Goal: Task Accomplishment & Management: Complete application form

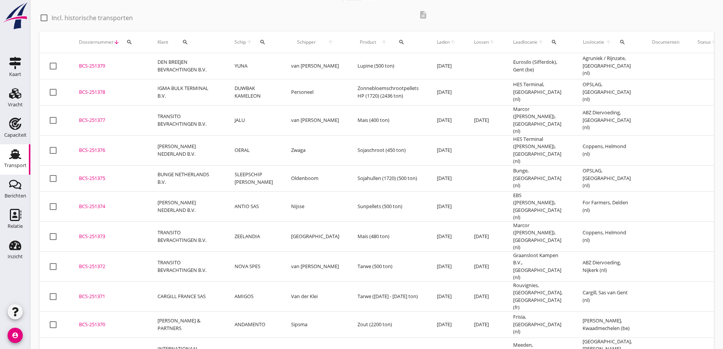
scroll to position [38, 0]
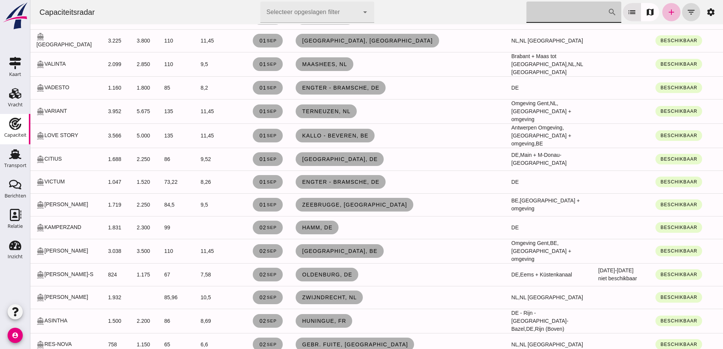
scroll to position [190, 0]
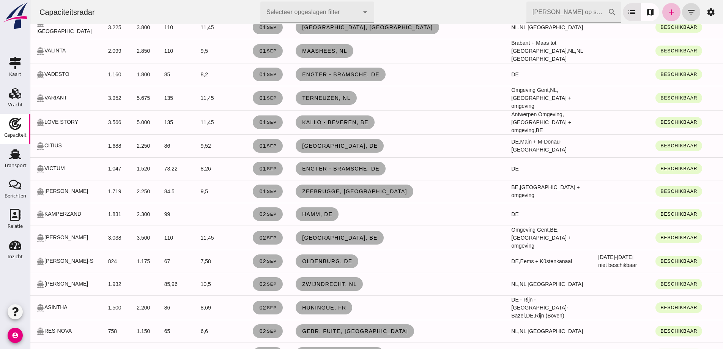
click at [427, 31] on td "Rotterdam, nl" at bounding box center [398, 27] width 216 height 23
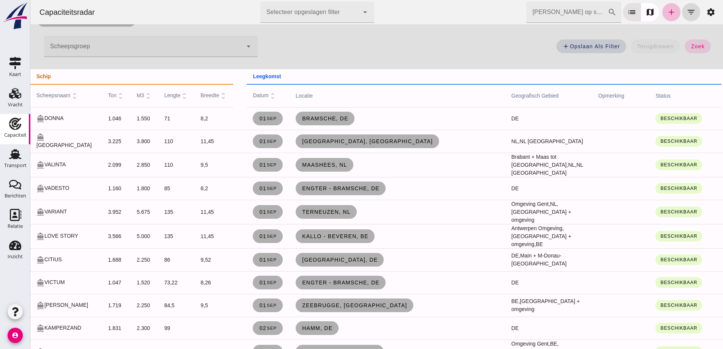
scroll to position [0, 0]
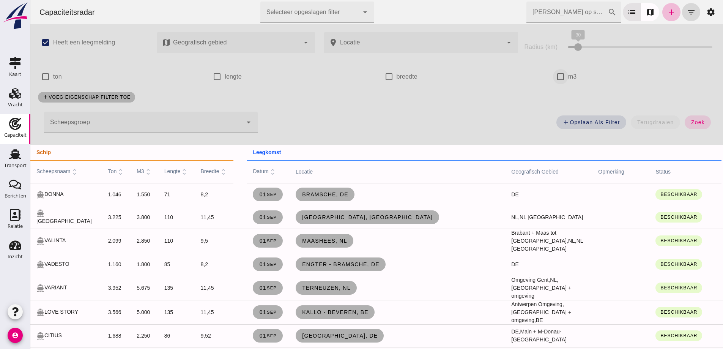
click at [560, 77] on input "m3" at bounding box center [560, 76] width 15 height 15
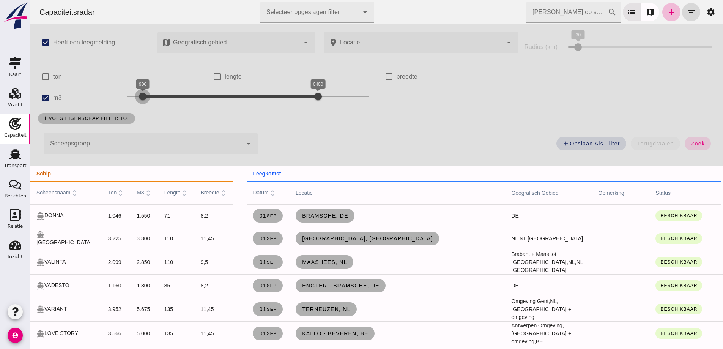
drag, startPoint x: 123, startPoint y: 95, endPoint x: 144, endPoint y: 98, distance: 21.6
click at [144, 98] on div at bounding box center [142, 96] width 15 height 15
drag, startPoint x: 318, startPoint y: 92, endPoint x: 218, endPoint y: 99, distance: 99.8
click at [218, 99] on div at bounding box center [215, 96] width 15 height 15
click at [693, 148] on button "zoek" at bounding box center [698, 144] width 26 height 14
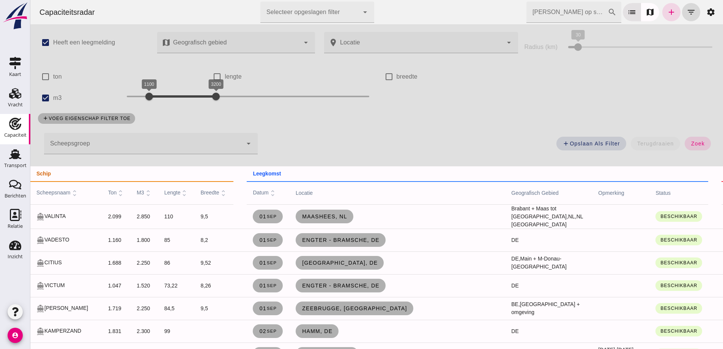
click at [57, 99] on label "m3" at bounding box center [57, 97] width 9 height 21
click at [53, 99] on input "m3" at bounding box center [45, 97] width 15 height 15
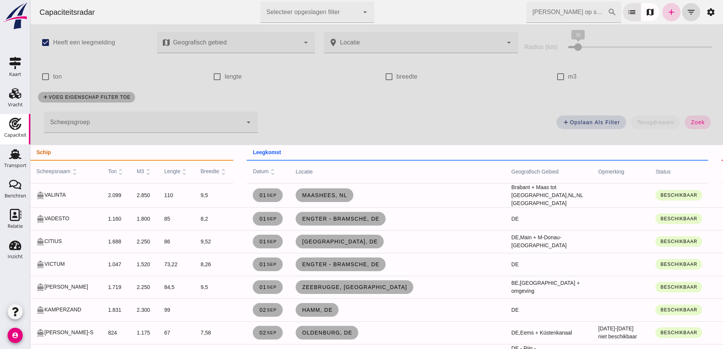
click at [668, 14] on icon "add" at bounding box center [671, 12] width 9 height 9
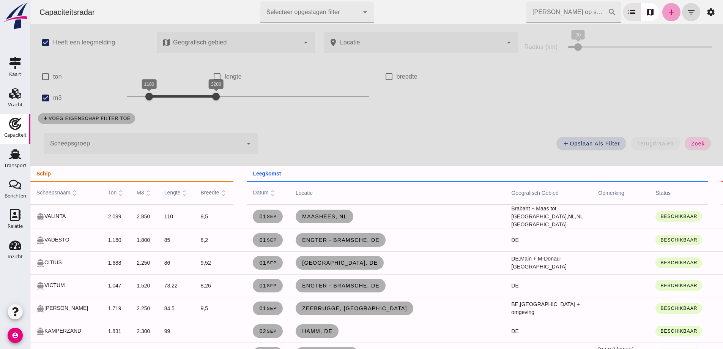
checkbox input "true"
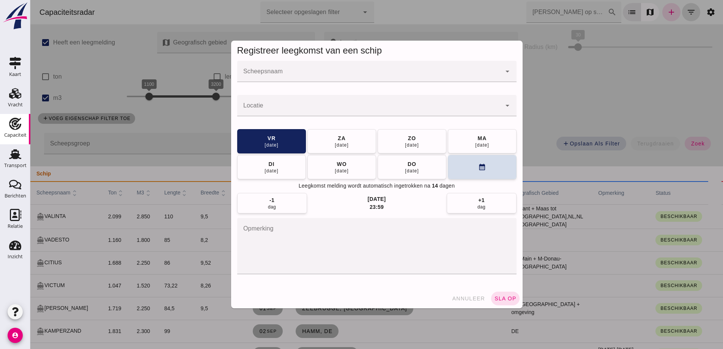
click at [308, 78] on input "Scheepsnaam" at bounding box center [369, 75] width 264 height 9
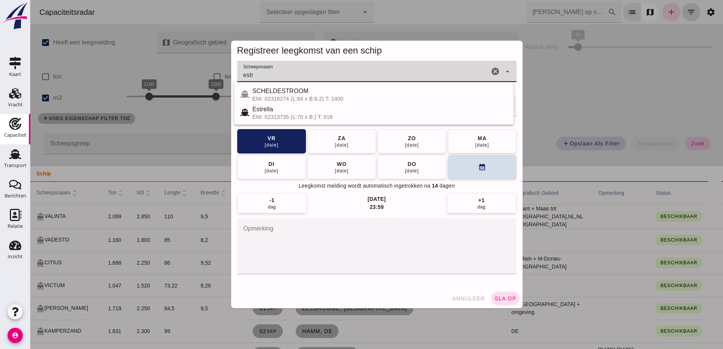
click at [339, 110] on div "Estrella" at bounding box center [379, 109] width 255 height 9
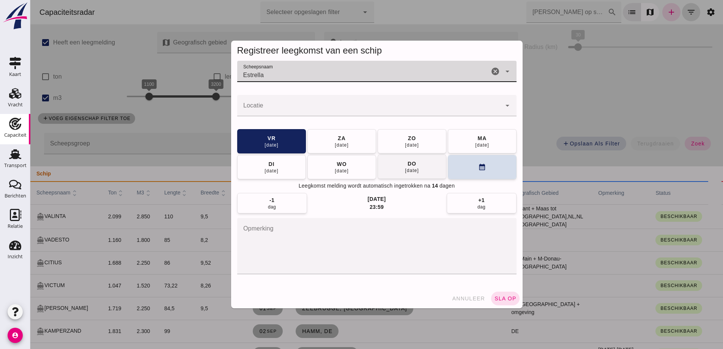
type input "Estrella"
click at [412, 167] on div "11 sep" at bounding box center [412, 170] width 14 height 6
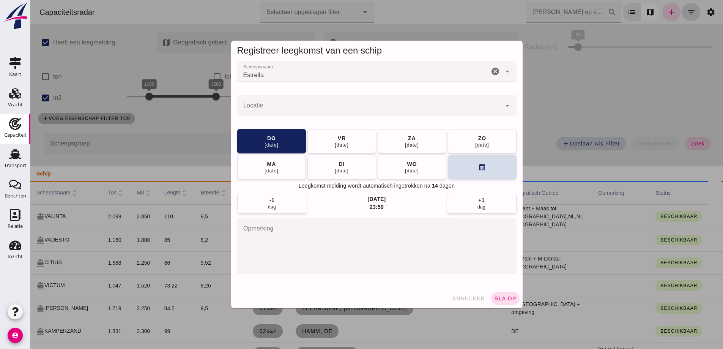
click at [274, 103] on div at bounding box center [369, 105] width 264 height 21
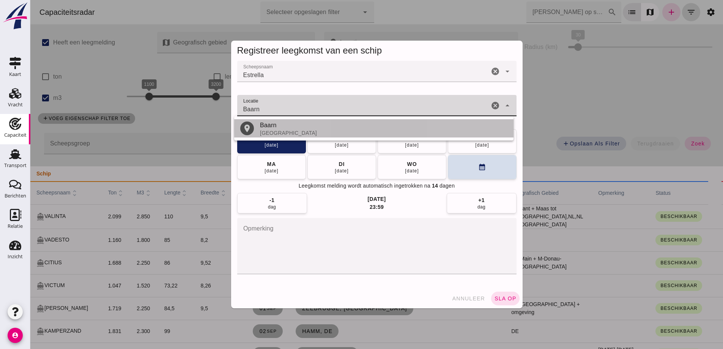
click at [285, 127] on div "Baarn" at bounding box center [384, 125] width 248 height 9
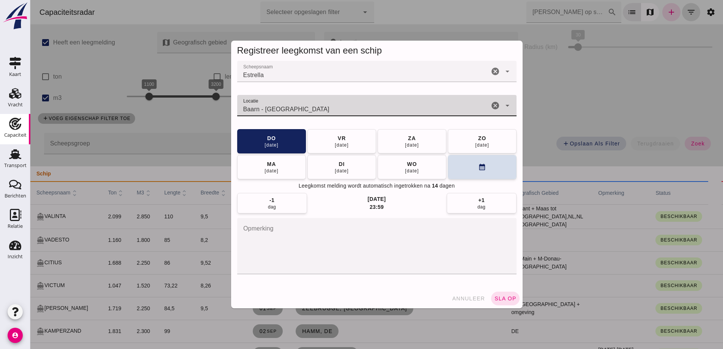
type input "Baarn - Utrecht"
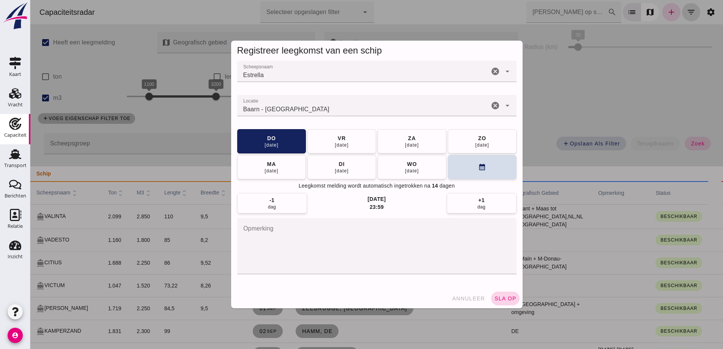
click at [498, 305] on button "sla op" at bounding box center [505, 299] width 28 height 14
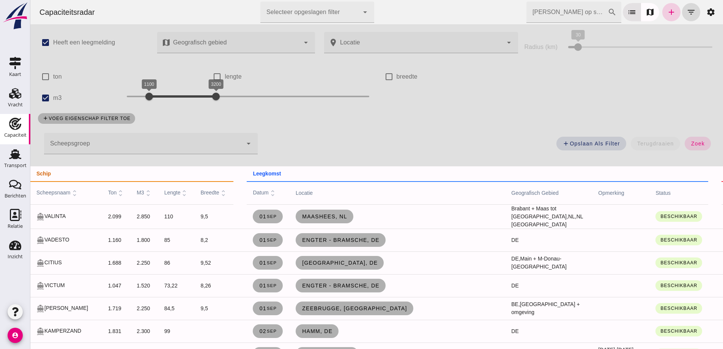
click at [667, 13] on icon "add" at bounding box center [671, 12] width 9 height 9
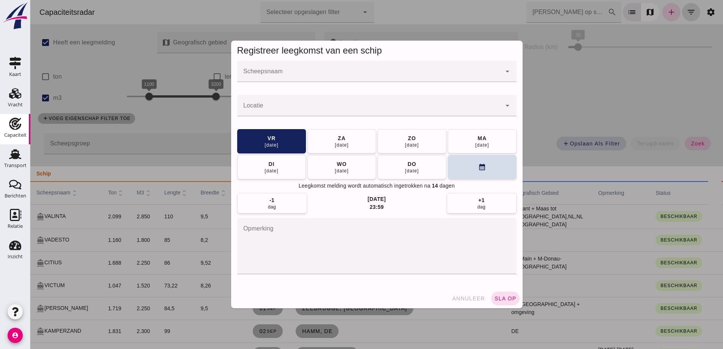
click at [341, 71] on input "Scheepsnaam" at bounding box center [369, 75] width 264 height 9
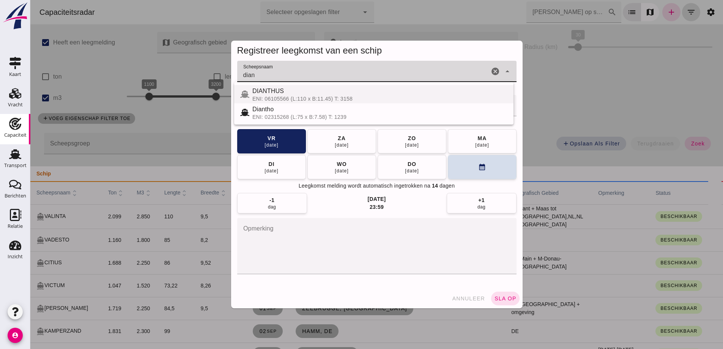
click at [359, 97] on div "ENI: 06105566 (L:110 x B:11.45) T: 3158" at bounding box center [379, 99] width 255 height 6
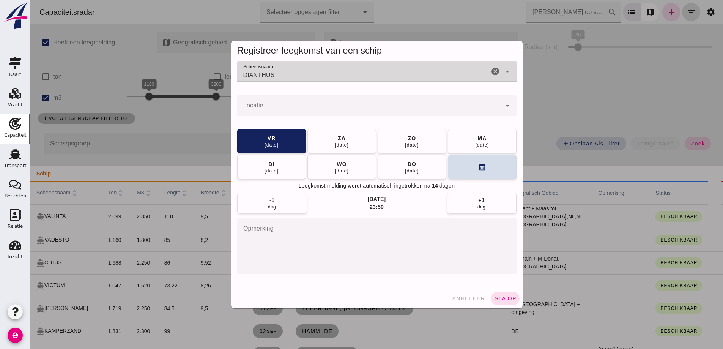
type input "DIANTHUS"
click at [352, 104] on div at bounding box center [369, 105] width 264 height 21
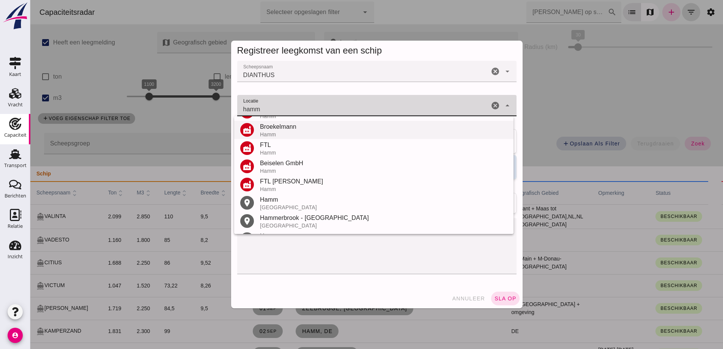
scroll to position [144, 0]
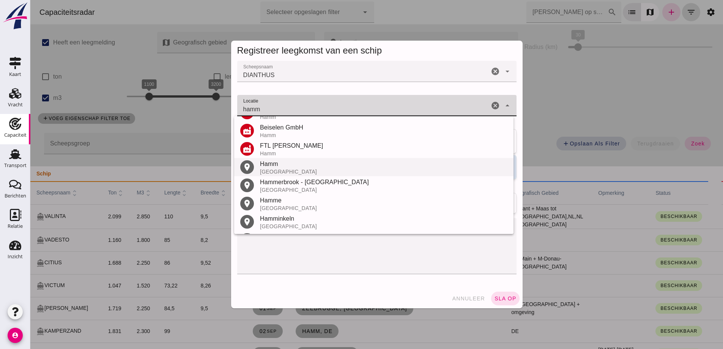
click at [291, 167] on div "Hamm" at bounding box center [384, 163] width 248 height 9
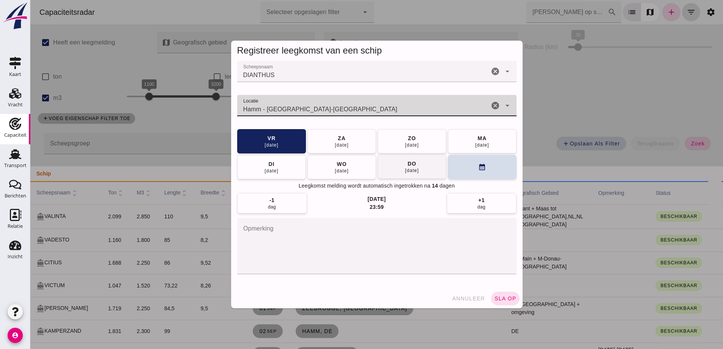
type input "Hamm - Noordrijn-Westfalen"
click at [415, 169] on div "11 sep" at bounding box center [412, 170] width 14 height 6
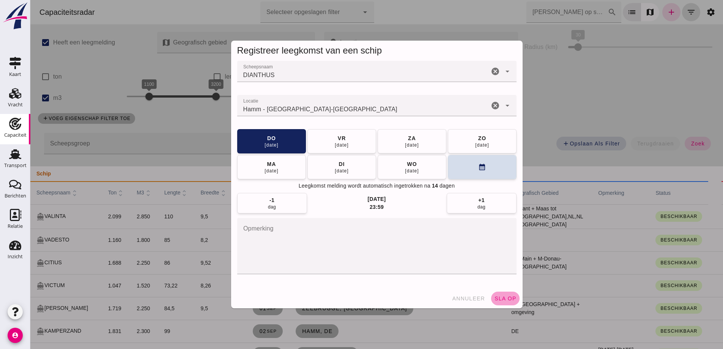
click at [502, 297] on span "sla op" at bounding box center [505, 298] width 22 height 6
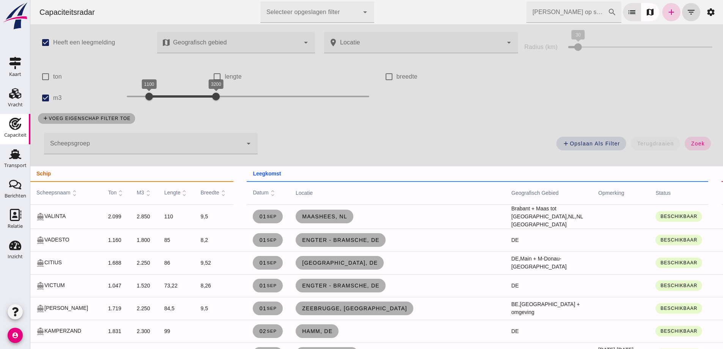
click at [667, 11] on icon "add" at bounding box center [671, 12] width 9 height 9
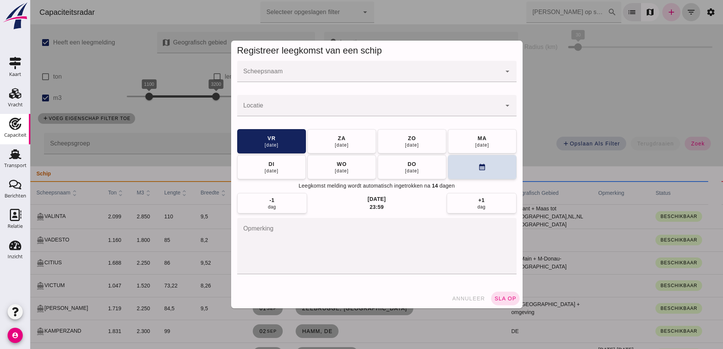
click at [330, 79] on input "Scheepsnaam" at bounding box center [369, 75] width 264 height 9
click at [325, 73] on input "Scheepsnaam" at bounding box center [369, 75] width 264 height 9
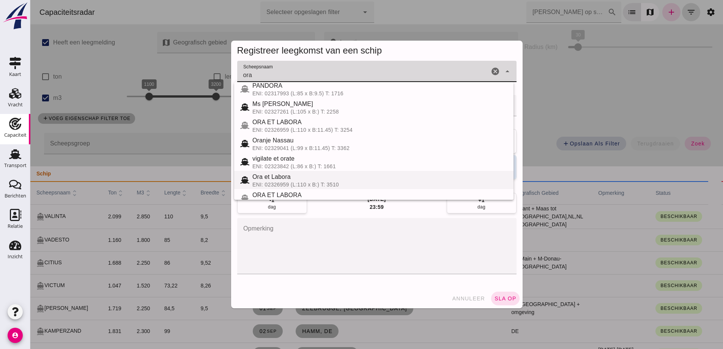
scroll to position [0, 0]
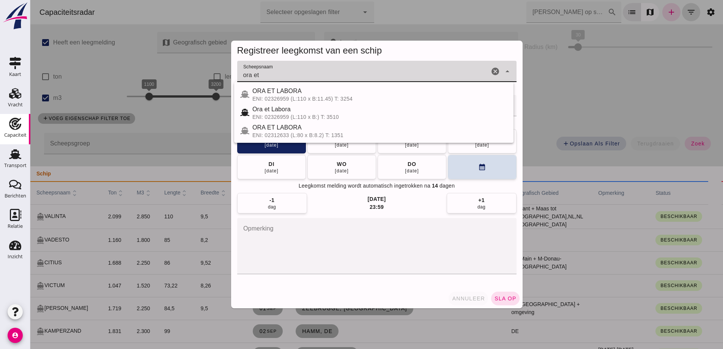
type input "ora et"
click at [475, 299] on span "annuleer" at bounding box center [468, 298] width 33 height 6
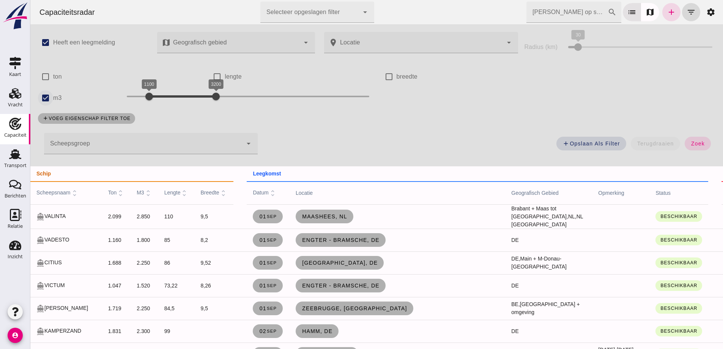
click at [48, 94] on input "m3" at bounding box center [45, 97] width 15 height 15
checkbox input "false"
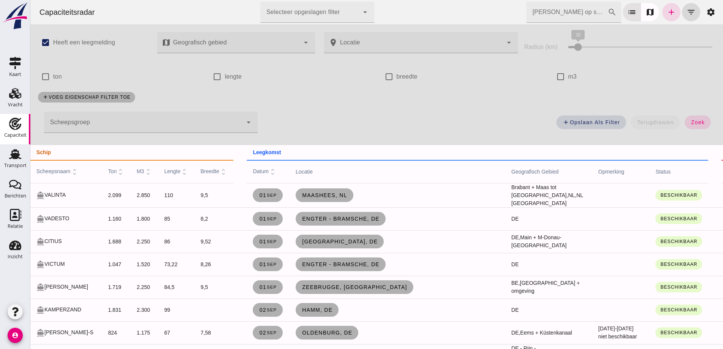
click at [93, 126] on div at bounding box center [143, 122] width 199 height 21
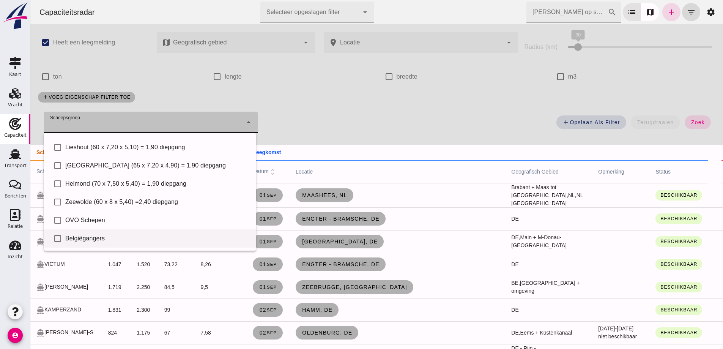
click at [105, 241] on div "Belgiëgangers" at bounding box center [157, 238] width 185 height 9
type input "Belgiëgangers"
checkbox input "true"
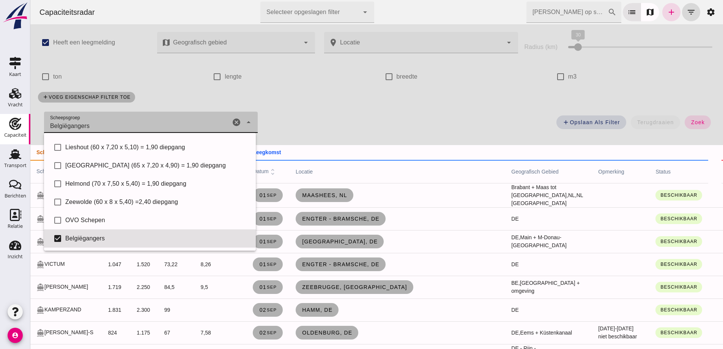
click at [691, 123] on span "zoek" at bounding box center [698, 122] width 14 height 6
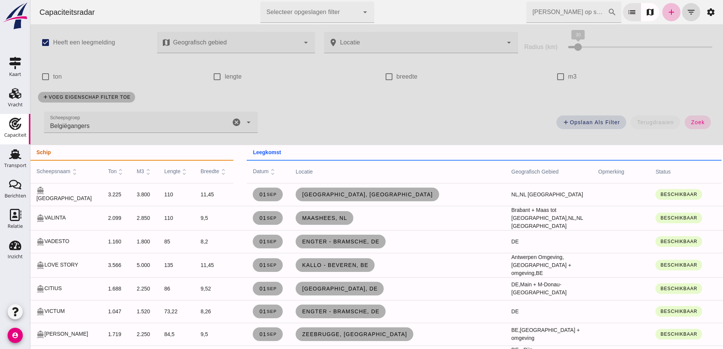
drag, startPoint x: 236, startPoint y: 122, endPoint x: 236, endPoint y: 95, distance: 27.3
click at [236, 122] on icon "cancel" at bounding box center [236, 122] width 9 height 9
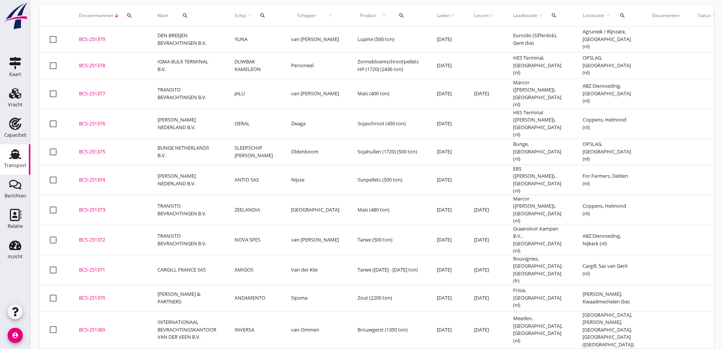
scroll to position [38, 0]
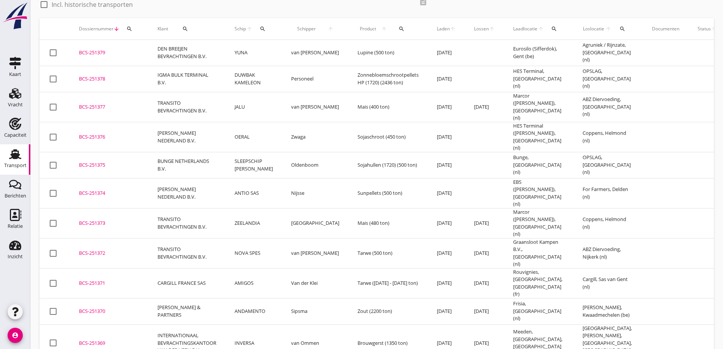
click at [22, 164] on div "Transport" at bounding box center [15, 165] width 22 height 5
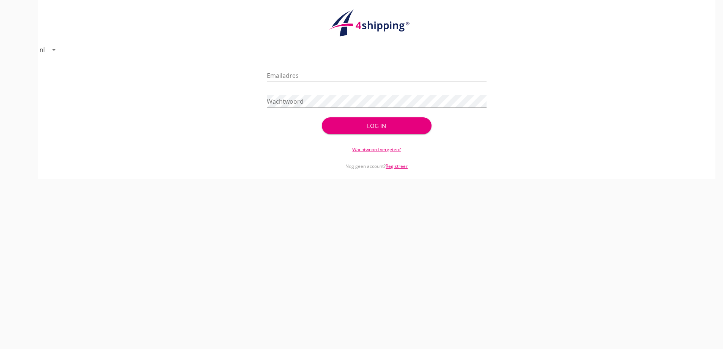
click at [327, 69] on div "Emailadres" at bounding box center [377, 77] width 220 height 24
click at [326, 73] on input "Emailadres" at bounding box center [377, 75] width 220 height 12
type input "[EMAIL_ADDRESS][DOMAIN_NAME]"
click at [322, 117] on button "Log in" at bounding box center [377, 125] width 110 height 17
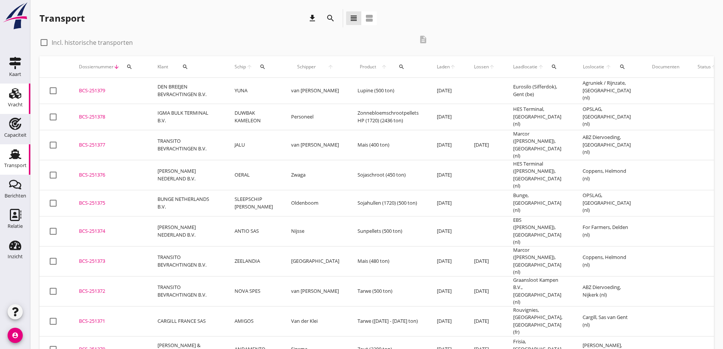
click at [15, 89] on icon "Vracht" at bounding box center [15, 93] width 12 height 12
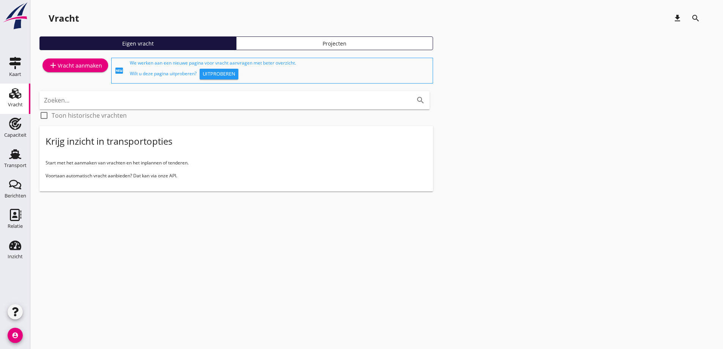
click at [77, 67] on div "add Vracht aanmaken" at bounding box center [76, 65] width 54 height 9
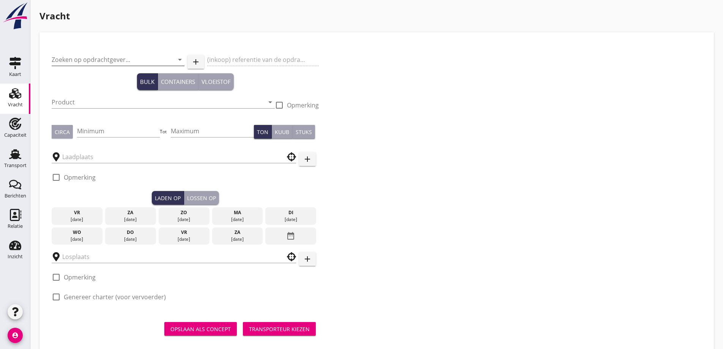
click at [117, 62] on input "Zoeken op opdrachtgever..." at bounding box center [108, 60] width 112 height 12
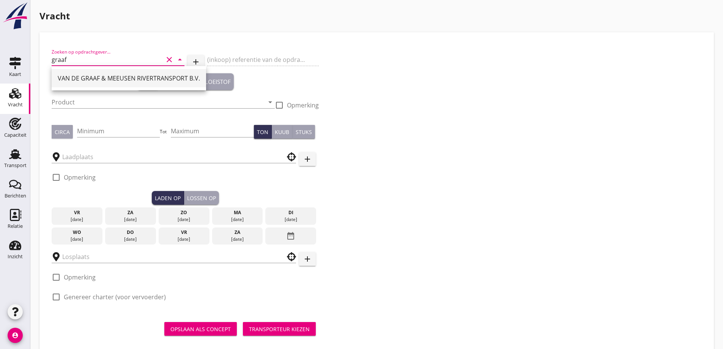
click at [144, 84] on div "VAN DE GRAAF & MEEUSEN RIVERTRANSPORT B.V." at bounding box center [129, 78] width 142 height 18
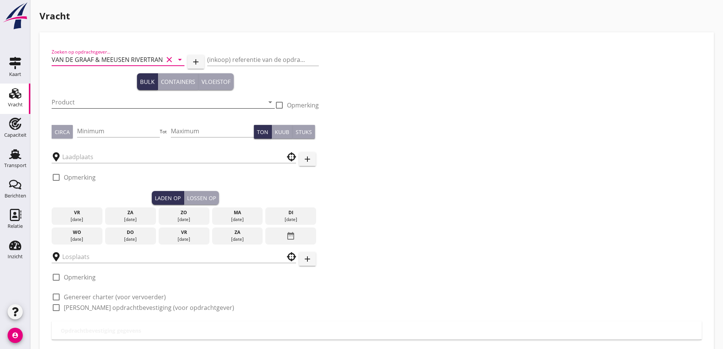
type input "VAN DE GRAAF & MEEUSEN RIVERTRANSPORT B.V."
click at [104, 106] on input "Product" at bounding box center [158, 102] width 213 height 12
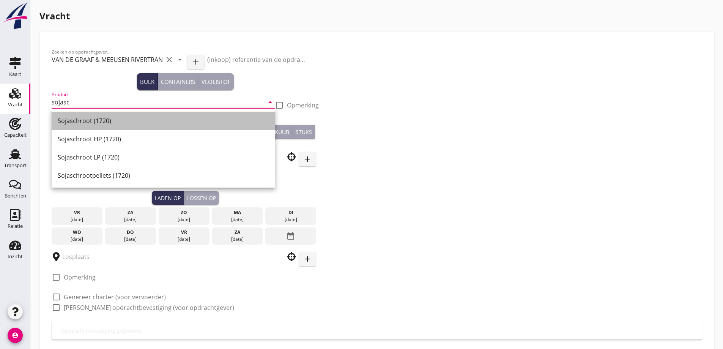
click at [129, 121] on div "Sojaschroot (1720)" at bounding box center [163, 120] width 211 height 9
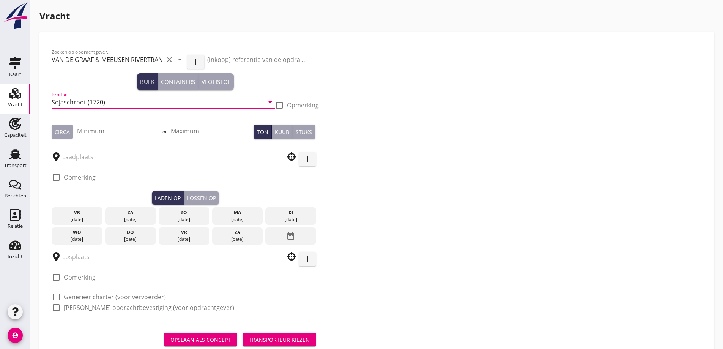
type input "Sojaschroot (1720)"
click at [55, 133] on div "Circa" at bounding box center [62, 132] width 15 height 8
click at [100, 129] on input "Minimum" at bounding box center [118, 131] width 83 height 12
type input "1000"
click at [111, 150] on div at bounding box center [174, 154] width 245 height 17
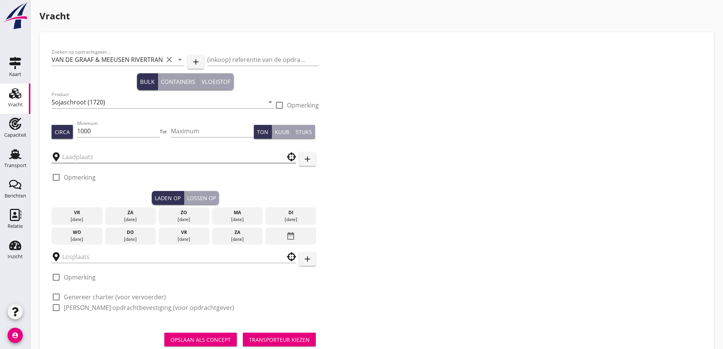
click at [112, 157] on input "text" at bounding box center [168, 157] width 213 height 12
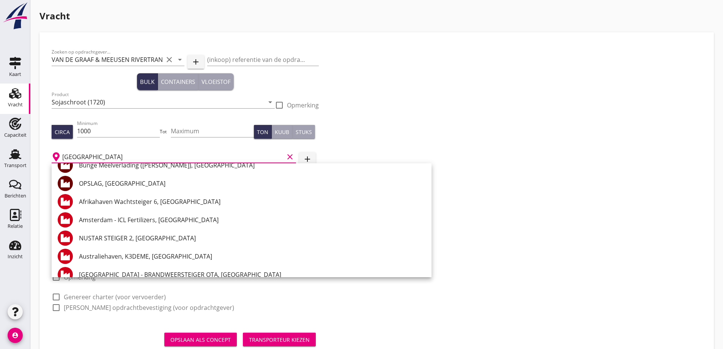
scroll to position [570, 0]
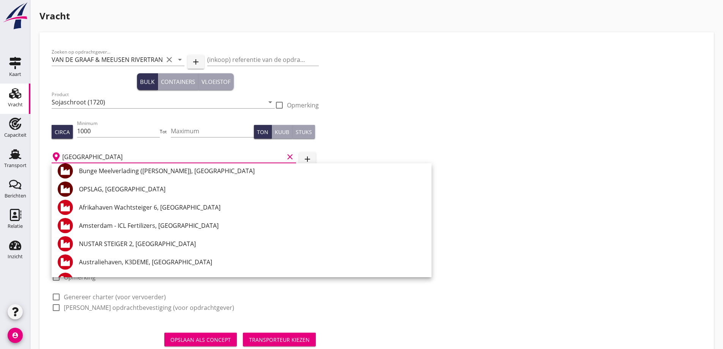
drag, startPoint x: 105, startPoint y: 160, endPoint x: 52, endPoint y: 156, distance: 53.0
click at [52, 156] on div "amsterdam clear" at bounding box center [174, 157] width 245 height 12
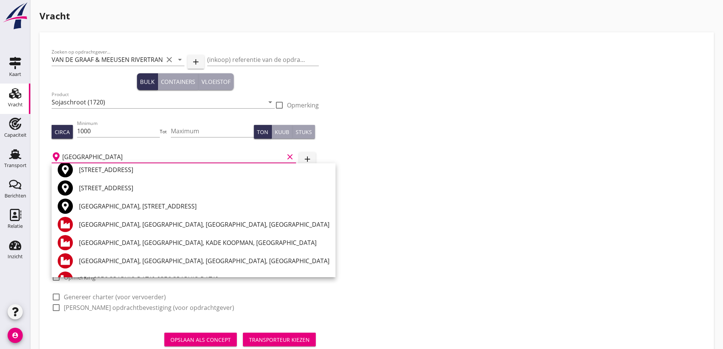
scroll to position [0, 0]
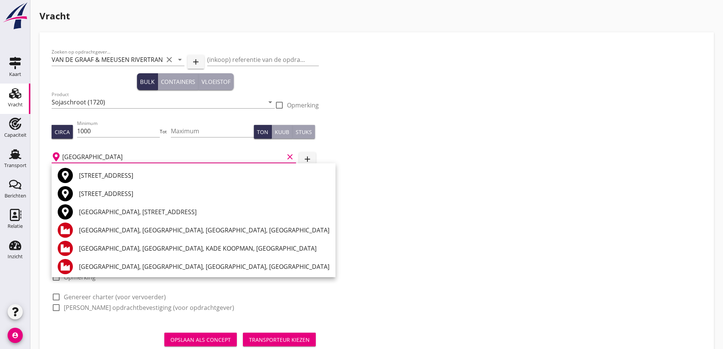
drag, startPoint x: 84, startPoint y: 155, endPoint x: 41, endPoint y: 154, distance: 42.9
click at [41, 153] on div "Zoeken op opdrachtgever... [PERSON_NAME] & MEEUSEN RIVERTRANSPORT B.V. clear ar…" at bounding box center [376, 197] width 675 height 331
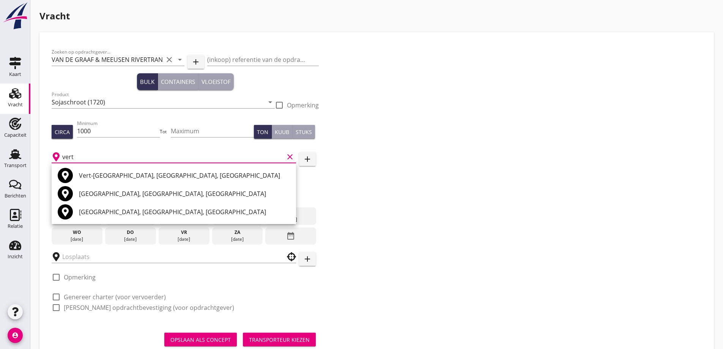
type input "vert"
drag, startPoint x: 87, startPoint y: 152, endPoint x: 47, endPoint y: 148, distance: 40.4
click at [47, 148] on div "Zoeken op opdrachtgever... [PERSON_NAME] & MEEUSEN RIVERTRANSPORT B.V. clear ar…" at bounding box center [377, 197] width 663 height 319
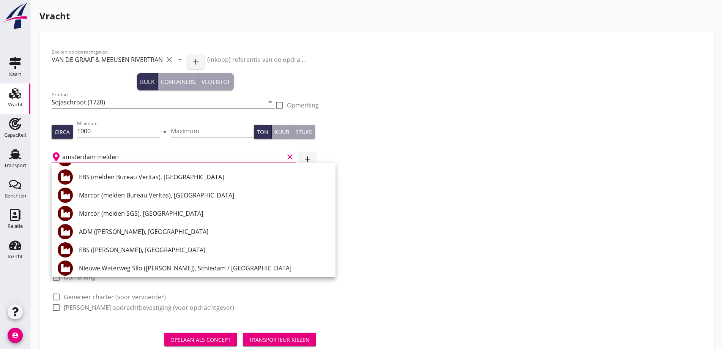
scroll to position [0, 0]
drag, startPoint x: 126, startPoint y: 156, endPoint x: 62, endPoint y: 162, distance: 64.1
click at [62, 162] on input "amsterdam melden" at bounding box center [173, 157] width 222 height 12
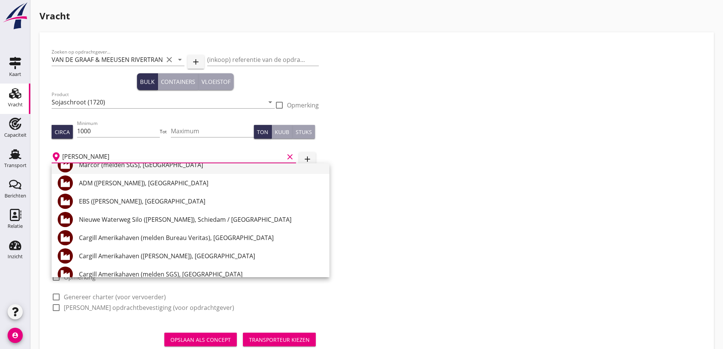
drag, startPoint x: 102, startPoint y: 158, endPoint x: 56, endPoint y: 164, distance: 46.3
click at [56, 164] on div "+31(NL) +32(BE) +33(FR) +49(DE) +36(HU) +41(CH) +48(PL) +352(LU) +43(AU) +420(C…" at bounding box center [361, 186] width 723 height 373
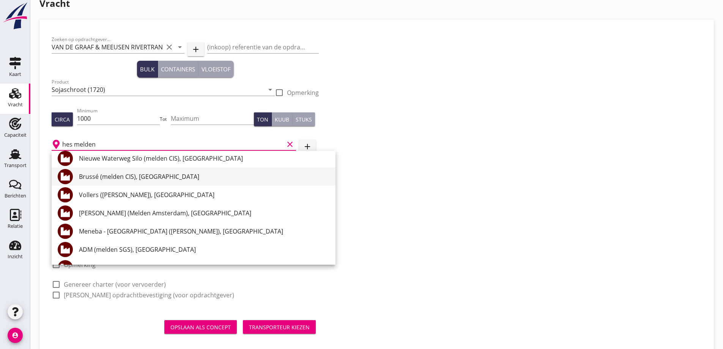
scroll to position [24, 0]
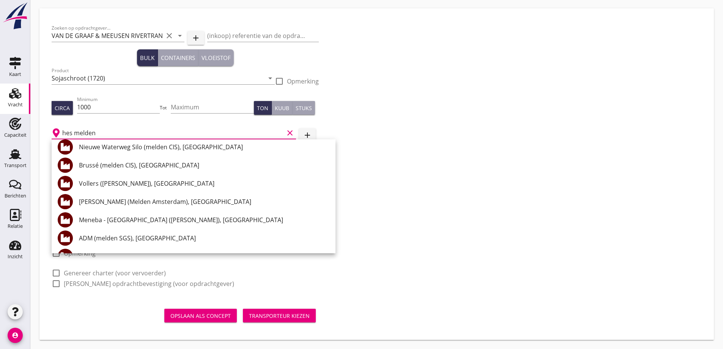
drag, startPoint x: 103, startPoint y: 133, endPoint x: 78, endPoint y: 135, distance: 24.8
click at [79, 135] on input "hes melden" at bounding box center [173, 133] width 222 height 12
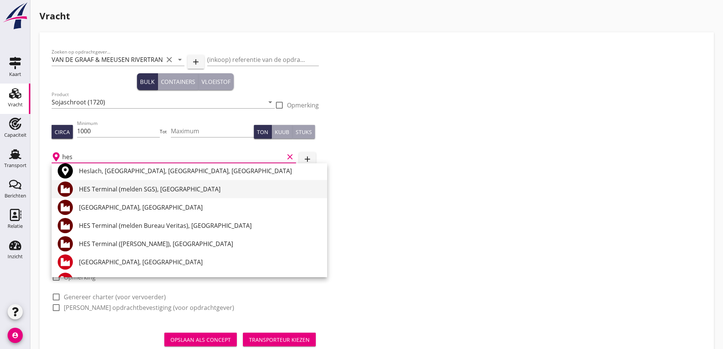
scroll to position [38, 0]
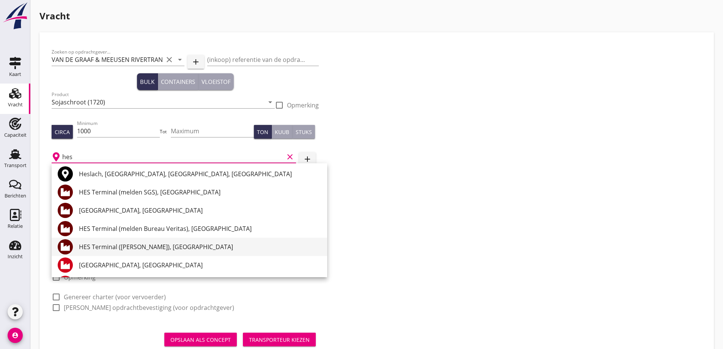
click at [142, 249] on div "HES Terminal ([PERSON_NAME]), [GEOGRAPHIC_DATA]" at bounding box center [200, 246] width 242 height 9
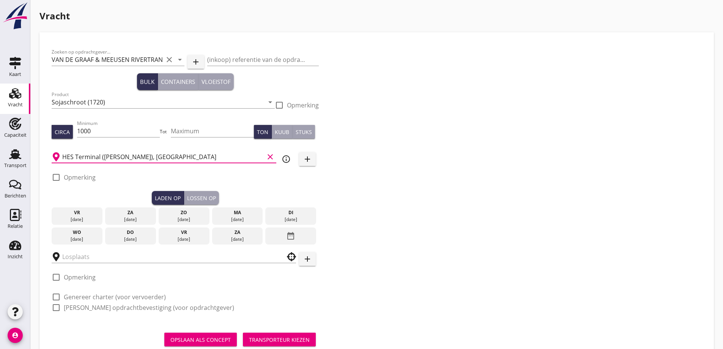
type input "HES Terminal ([PERSON_NAME]), [GEOGRAPHIC_DATA]"
click at [79, 179] on label "Opmerking" at bounding box center [80, 178] width 32 height 8
checkbox input "true"
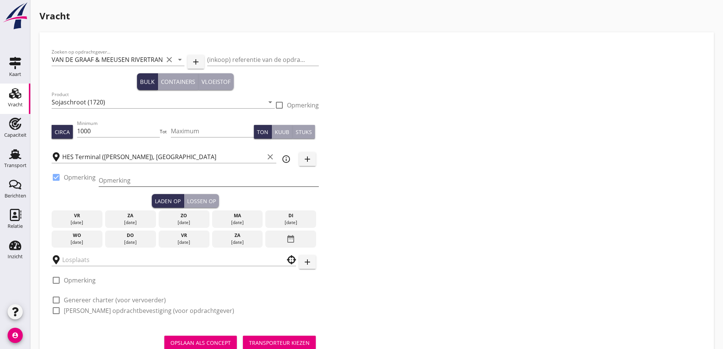
click at [124, 180] on input "Opmerking" at bounding box center [209, 180] width 220 height 12
type input "Ex. [GEOGRAPHIC_DATA] - [GEOGRAPHIC_DATA]"
click at [232, 220] on div "[DATE]" at bounding box center [237, 222] width 47 height 7
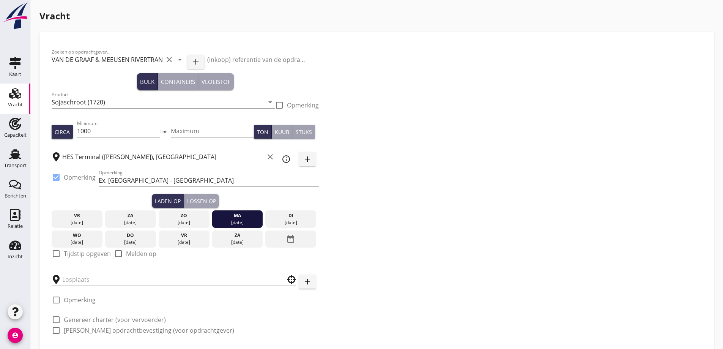
click at [81, 254] on label "Tijdstip opgeven" at bounding box center [87, 254] width 47 height 8
checkbox input "true"
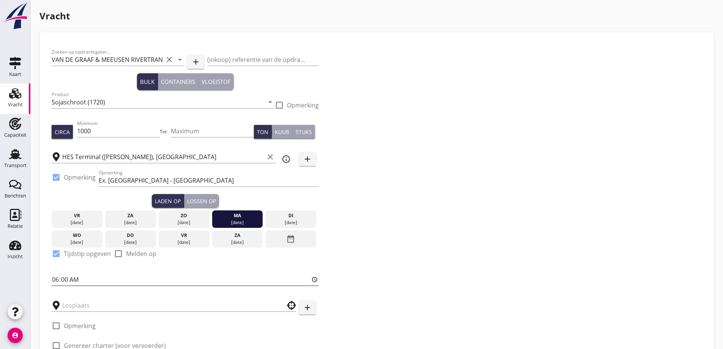
click at [56, 279] on input "06:00" at bounding box center [185, 279] width 267 height 12
type input "20:00"
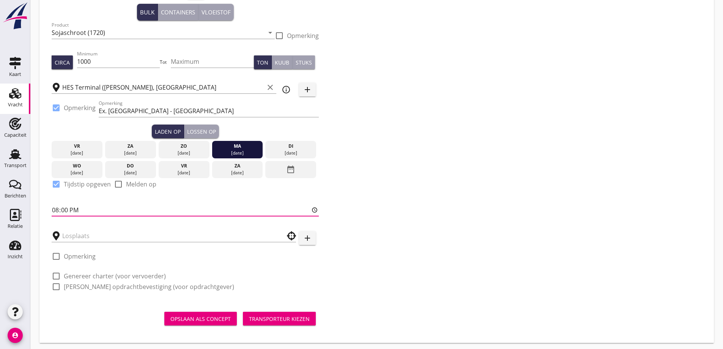
scroll to position [73, 0]
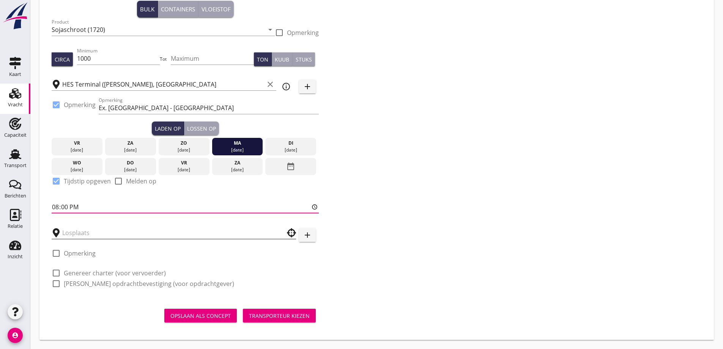
click at [100, 235] on input "text" at bounding box center [168, 233] width 213 height 12
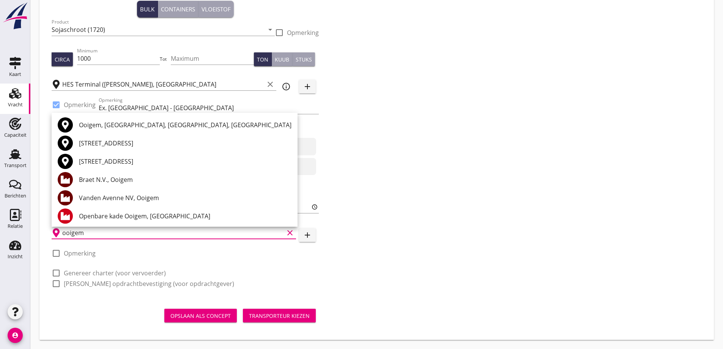
click at [141, 197] on div "Vanden Avenne NV, Ooigem" at bounding box center [185, 197] width 213 height 9
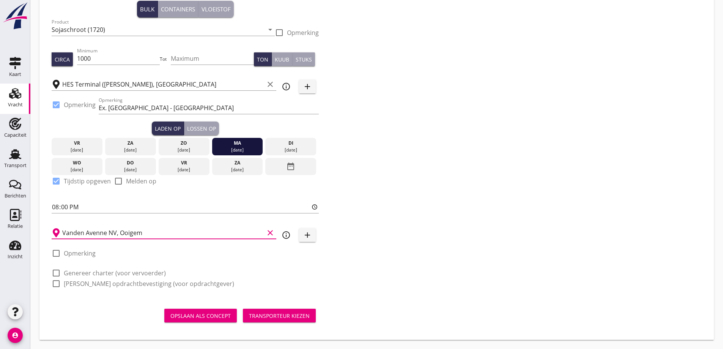
type input "Vanden Avenne NV, Ooigem"
click at [77, 275] on label "Genereer charter (voor vervoerder)" at bounding box center [115, 273] width 102 height 8
checkbox input "true"
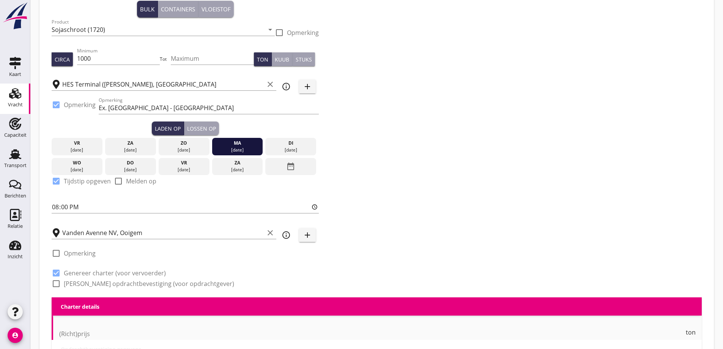
checkbox input "true"
click at [81, 283] on label "[PERSON_NAME] opdrachtbevestiging (voor opdrachtgever)" at bounding box center [149, 284] width 170 height 8
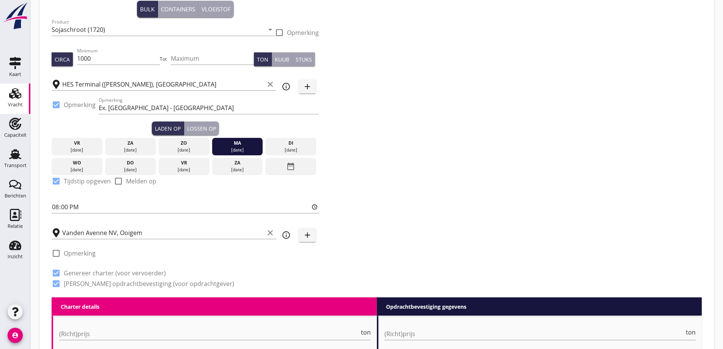
checkbox input "true"
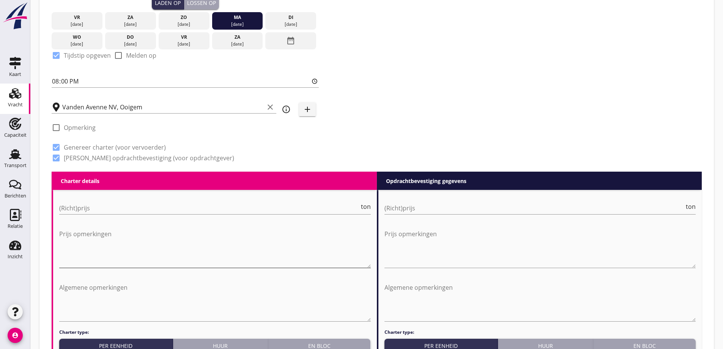
scroll to position [224, 0]
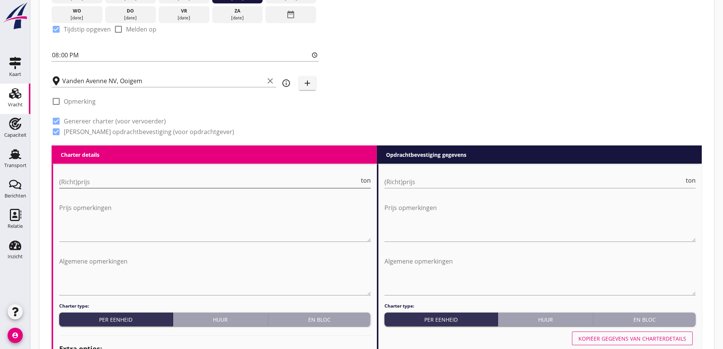
click at [78, 180] on input "(Richt)prijs" at bounding box center [209, 182] width 300 height 12
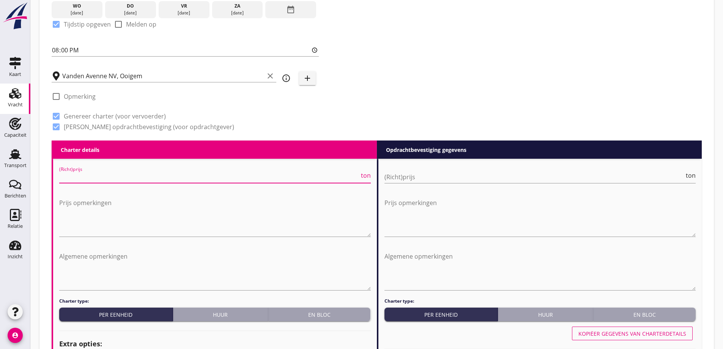
scroll to position [262, 0]
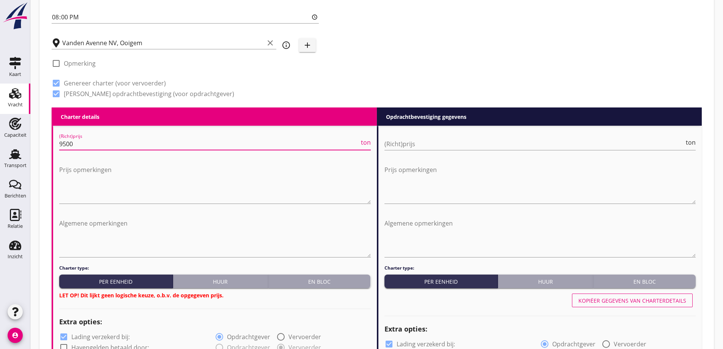
type input "9500"
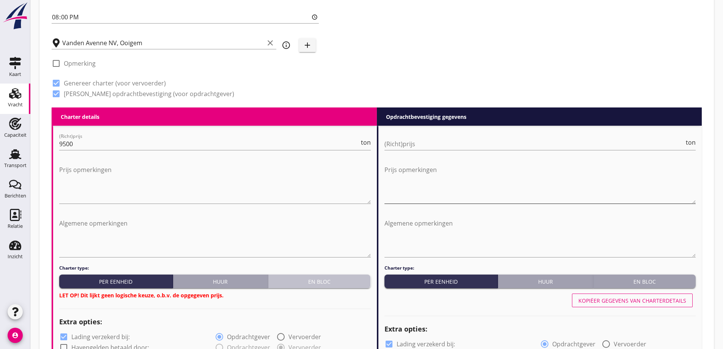
drag, startPoint x: 341, startPoint y: 286, endPoint x: 434, endPoint y: 178, distance: 141.9
click at [341, 286] on button "En bloc" at bounding box center [319, 282] width 103 height 14
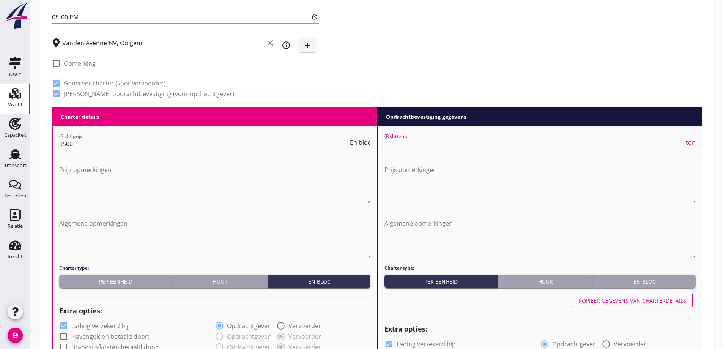
click at [470, 149] on input "(Richt)prijs" at bounding box center [535, 144] width 300 height 12
type input "10"
type input "10.00"
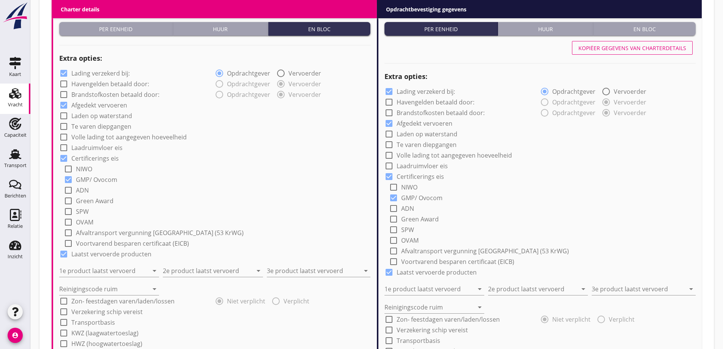
scroll to position [528, 0]
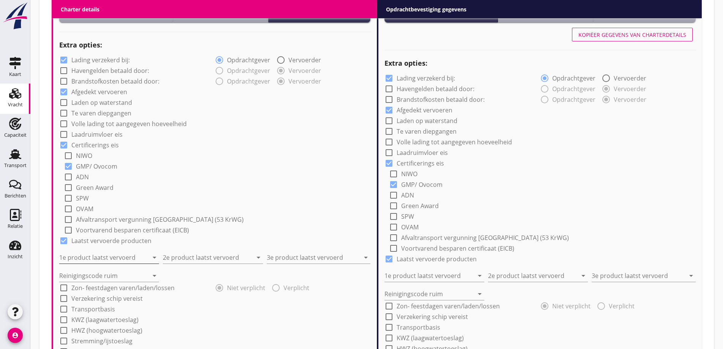
click at [109, 253] on input "1e product laatst vervoerd" at bounding box center [103, 257] width 89 height 12
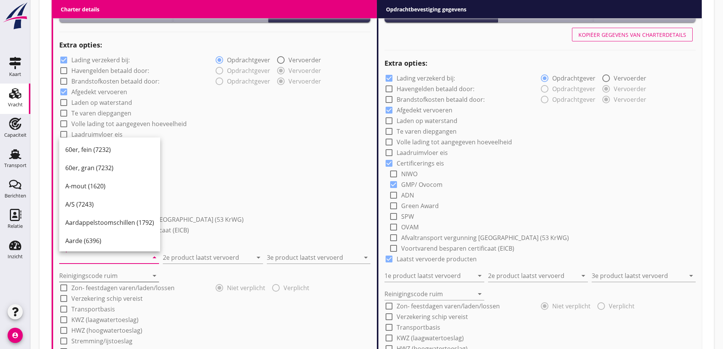
drag, startPoint x: 113, startPoint y: 281, endPoint x: 111, endPoint y: 276, distance: 5.4
click at [114, 284] on div "check_box Lading verzekerd bij: radio_button_checked Opdrachtgever radio_button…" at bounding box center [215, 210] width 312 height 313
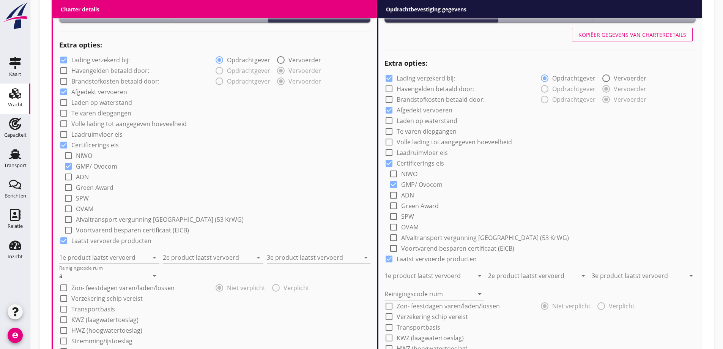
type input "a"
click at [99, 260] on input "1e product laatst vervoerd" at bounding box center [103, 257] width 89 height 12
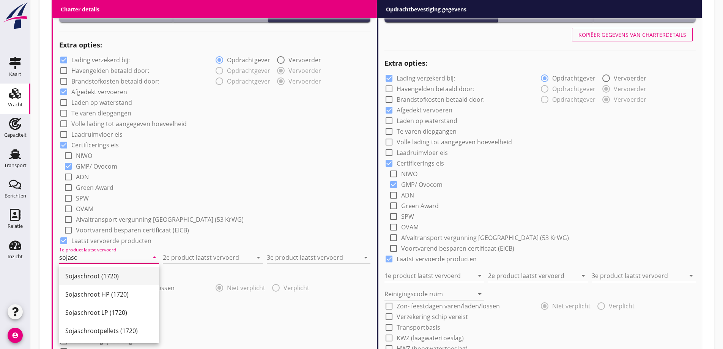
click at [105, 275] on div "Sojaschroot (1720)" at bounding box center [109, 275] width 88 height 9
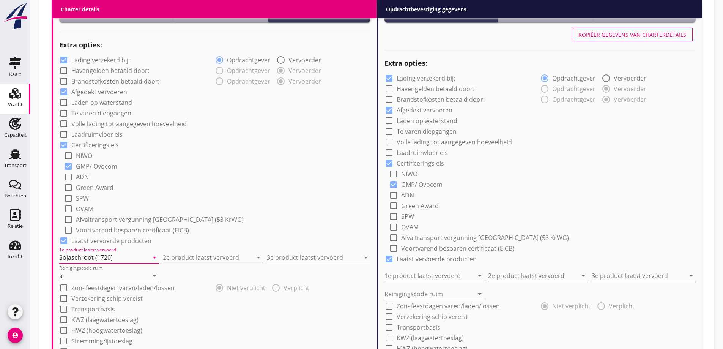
type input "Sojaschroot (1720)"
click at [181, 259] on input "2e product laatst vervoerd" at bounding box center [207, 257] width 89 height 12
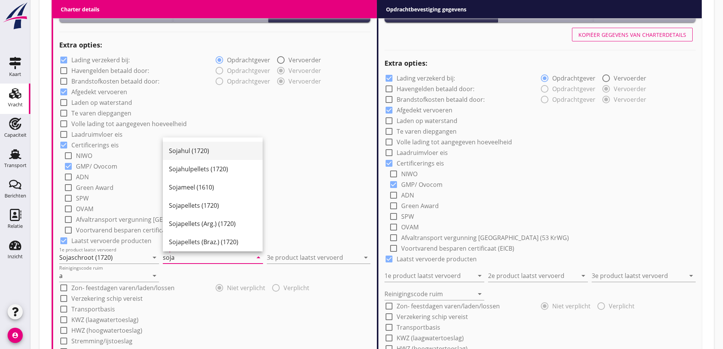
scroll to position [0, 0]
click at [206, 166] on div "Sojaschroot (1720)" at bounding box center [213, 166] width 88 height 9
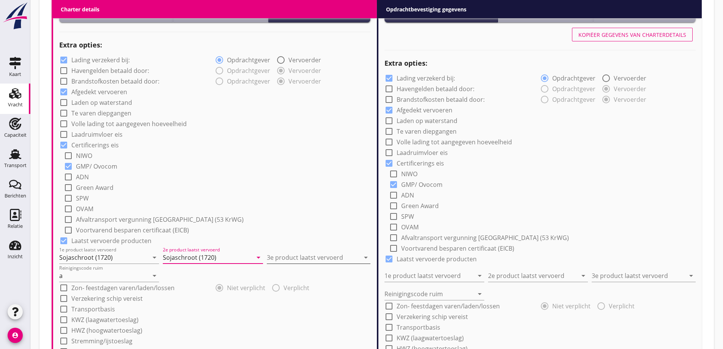
type input "Sojaschroot (1720)"
click at [310, 255] on input "3e product laatst vervoerd" at bounding box center [313, 257] width 93 height 12
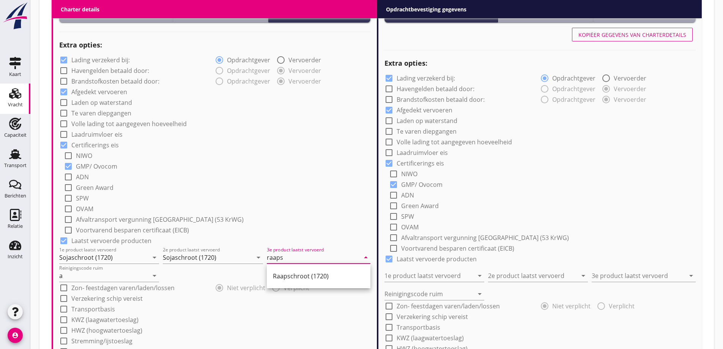
click at [325, 277] on div "Raapschroot (1720)" at bounding box center [319, 275] width 92 height 9
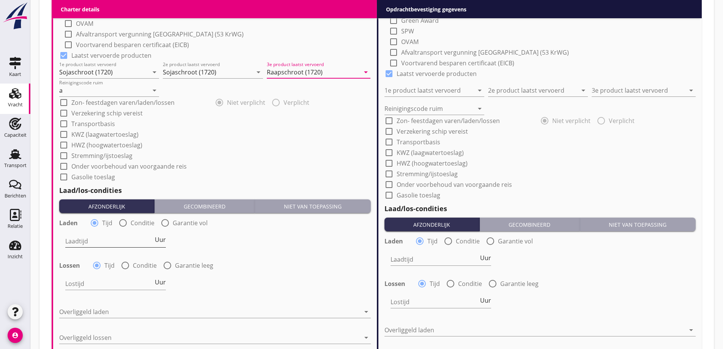
scroll to position [718, 0]
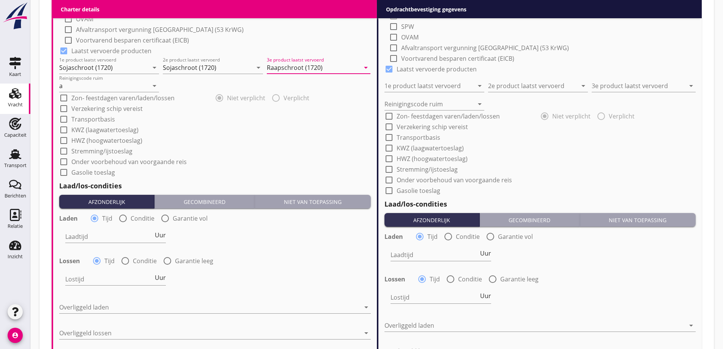
type input "Raapschroot (1720)"
drag, startPoint x: 126, startPoint y: 213, endPoint x: 129, endPoint y: 220, distance: 6.8
click at [127, 215] on div at bounding box center [123, 218] width 13 height 13
radio input "false"
radio input "true"
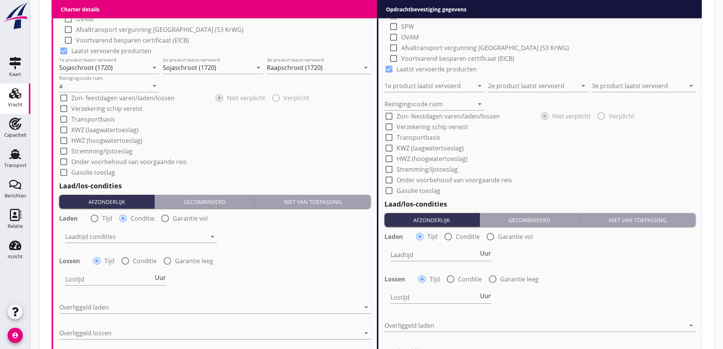
click at [135, 259] on label "Conditie" at bounding box center [145, 261] width 24 height 8
radio input "false"
radio input "true"
drag, startPoint x: 125, startPoint y: 245, endPoint x: 123, endPoint y: 240, distance: 5.4
click at [125, 245] on div "Laadtijd condities arrow_drop_down" at bounding box center [141, 240] width 152 height 20
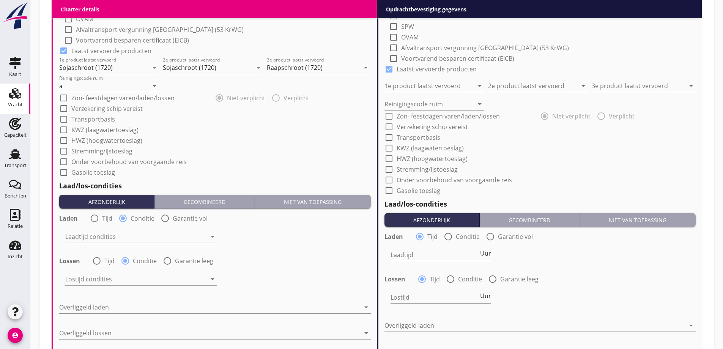
click at [123, 240] on div at bounding box center [135, 236] width 141 height 12
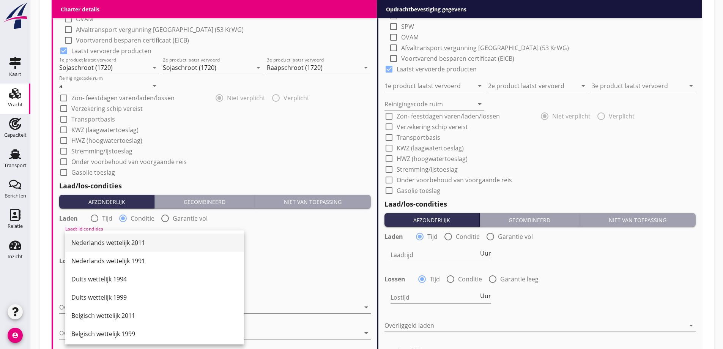
click at [123, 243] on div "Nederlands wettelijk 2011" at bounding box center [154, 242] width 167 height 9
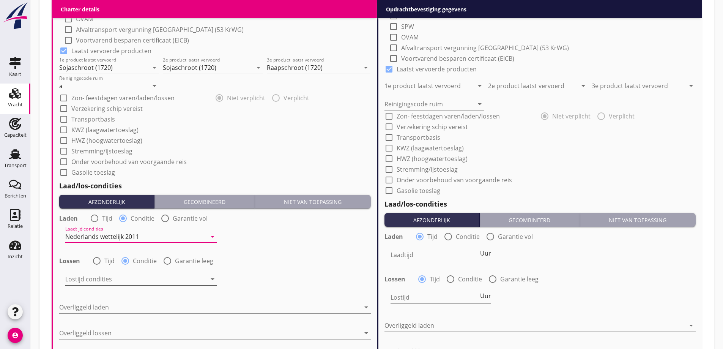
click at [126, 278] on div at bounding box center [135, 279] width 141 height 12
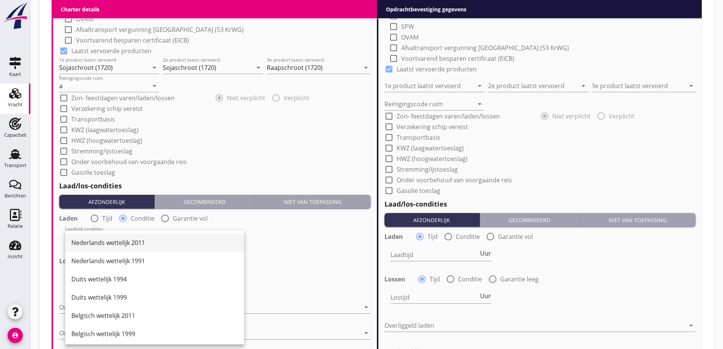
click at [138, 245] on div "Nederlands wettelijk 2011" at bounding box center [154, 242] width 167 height 9
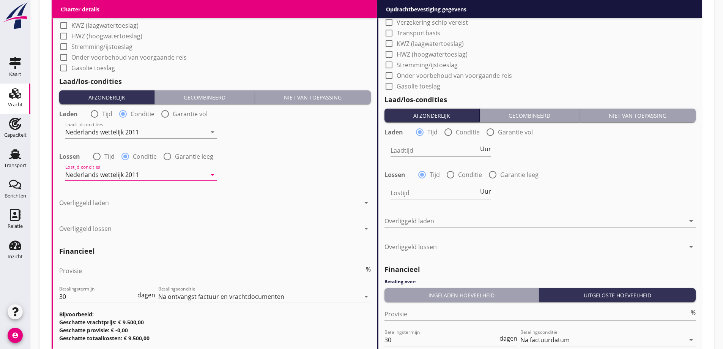
scroll to position [832, 0]
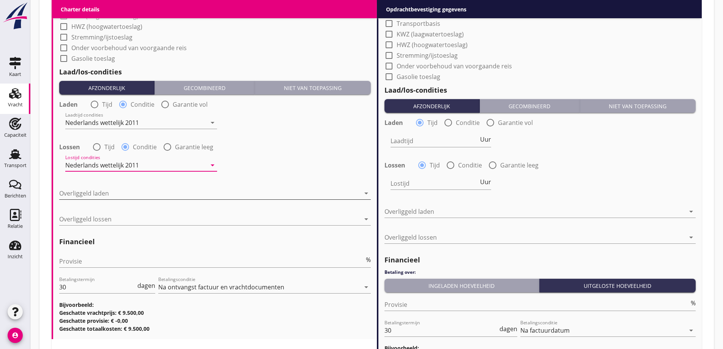
click at [119, 199] on div at bounding box center [209, 193] width 301 height 12
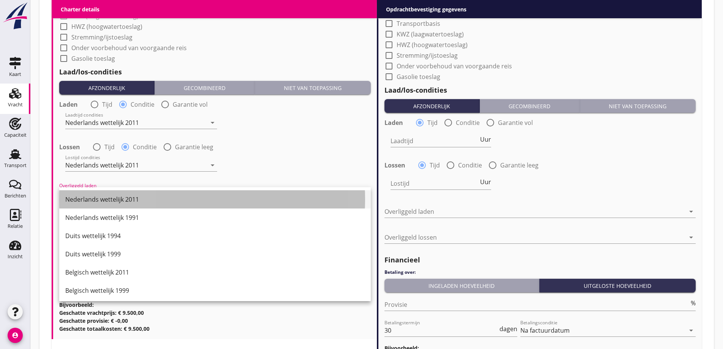
click at [119, 201] on div "Nederlands wettelijk 2011" at bounding box center [215, 199] width 300 height 9
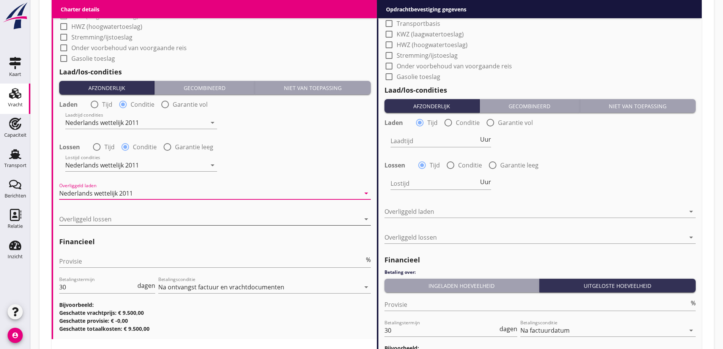
click at [123, 215] on div at bounding box center [209, 219] width 301 height 12
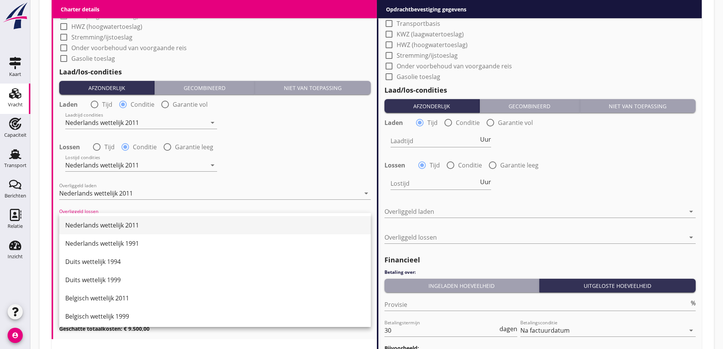
click at [120, 221] on div "Nederlands wettelijk 2011" at bounding box center [215, 225] width 300 height 9
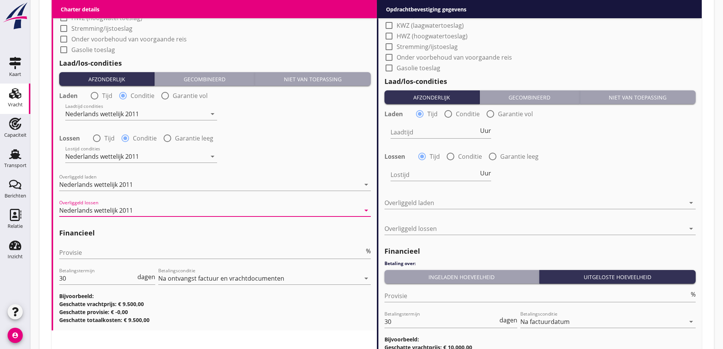
scroll to position [870, 0]
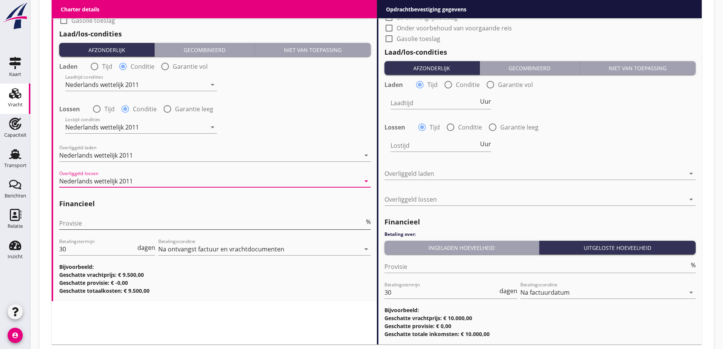
click at [109, 226] on input "Provisie" at bounding box center [211, 223] width 305 height 12
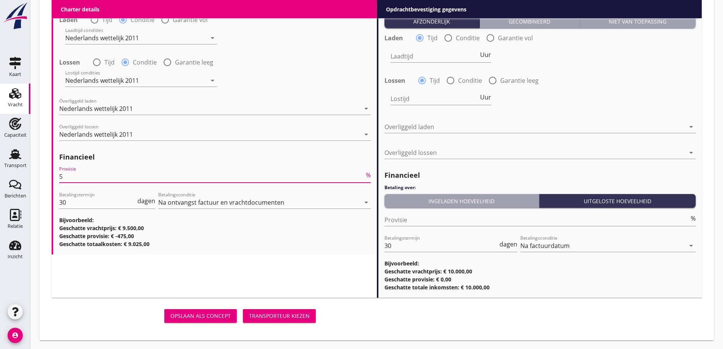
scroll to position [917, 0]
type input "5"
drag, startPoint x: 421, startPoint y: 224, endPoint x: 421, endPoint y: 230, distance: 6.1
click at [422, 231] on div "Provisie %" at bounding box center [541, 223] width 312 height 20
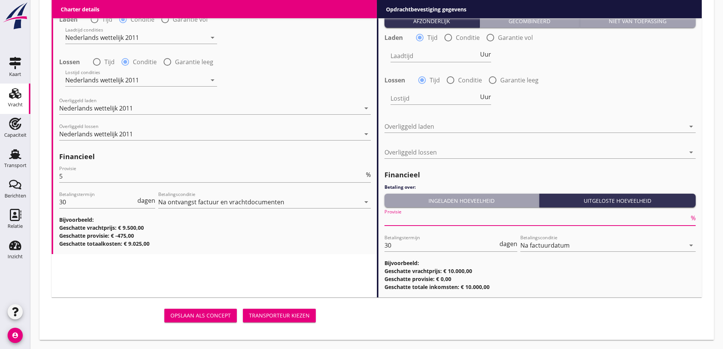
type input "2"
type input "2.5"
click at [261, 241] on h3 "Geschatte totaalkosten: € 9.025,00" at bounding box center [215, 244] width 312 height 8
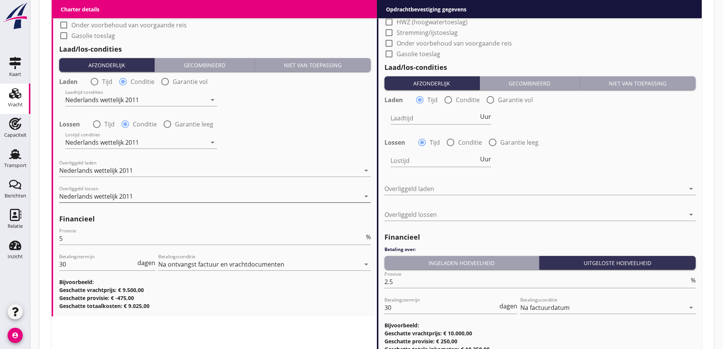
scroll to position [841, 0]
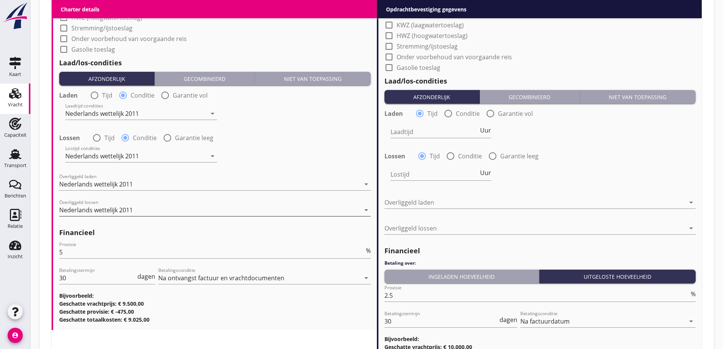
click at [131, 210] on div "Nederlands wettelijk 2011" at bounding box center [96, 210] width 74 height 7
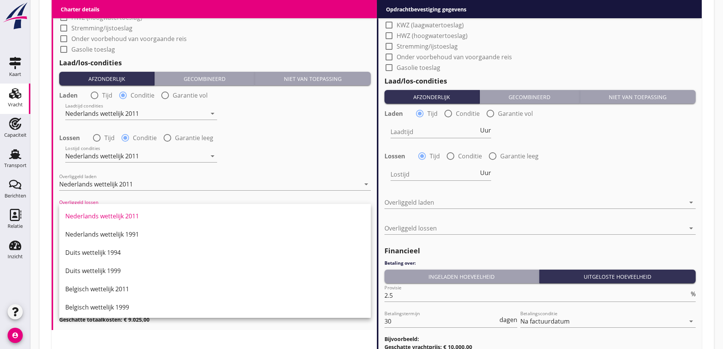
click at [106, 138] on label "Tijd" at bounding box center [109, 138] width 10 height 8
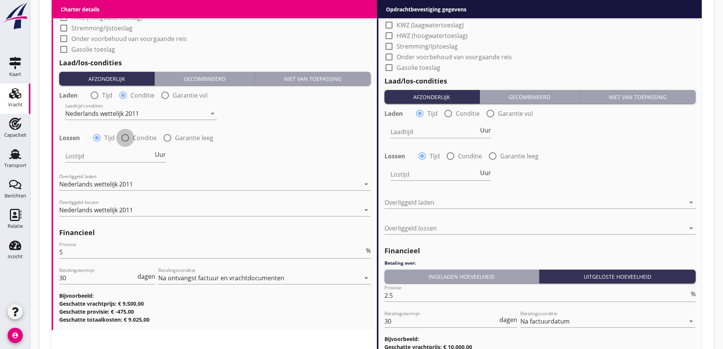
click at [124, 137] on div at bounding box center [125, 137] width 13 height 13
radio input "false"
radio input "true"
click at [136, 207] on div "Nederlands wettelijk 2011" at bounding box center [209, 210] width 301 height 12
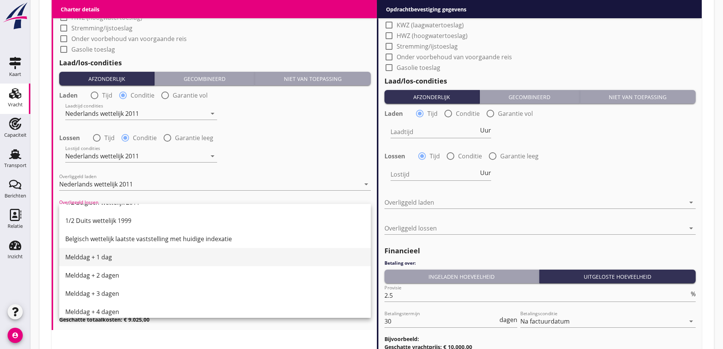
scroll to position [270, 0]
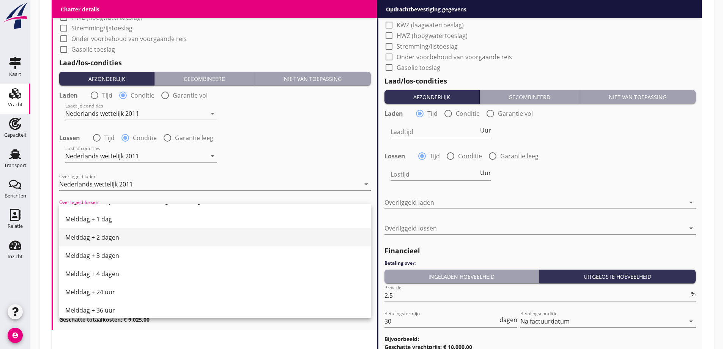
click at [120, 240] on div "Melddag + 2 dagen" at bounding box center [215, 237] width 300 height 9
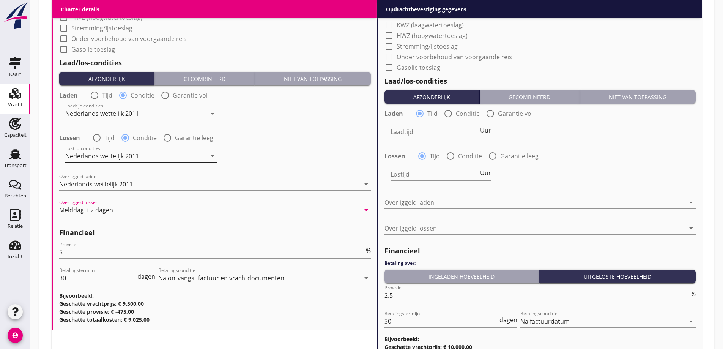
click at [111, 154] on div "Nederlands wettelijk 2011" at bounding box center [102, 156] width 74 height 7
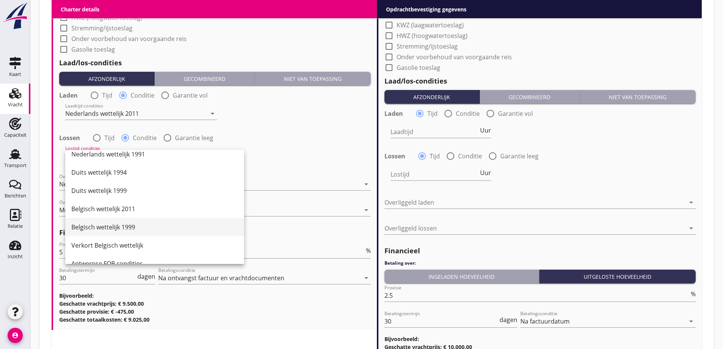
scroll to position [38, 0]
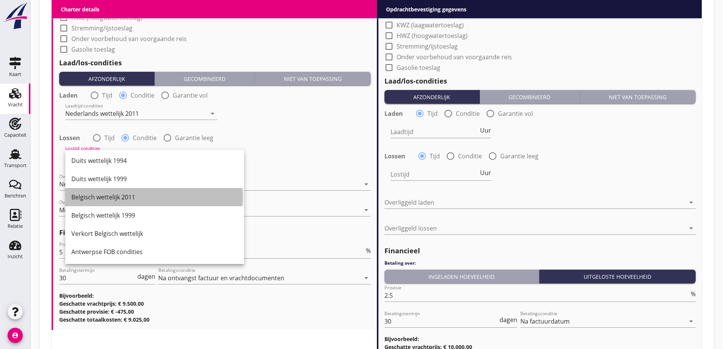
click at [129, 197] on div "Belgisch wettelijk 2011" at bounding box center [154, 196] width 167 height 9
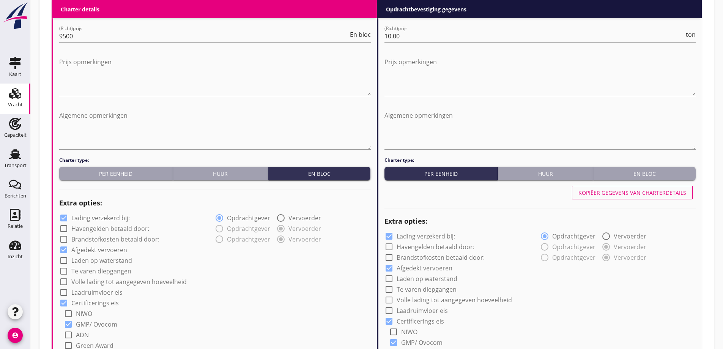
scroll to position [347, 0]
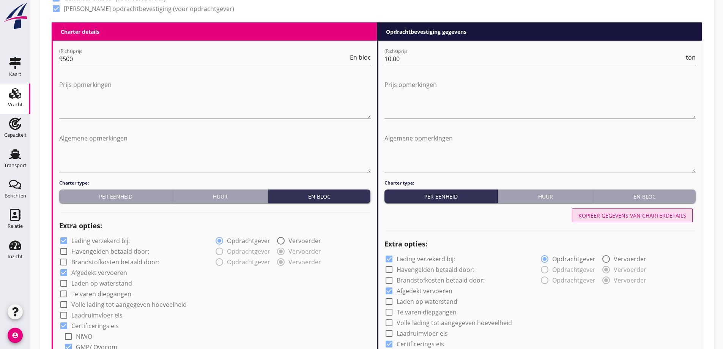
drag, startPoint x: 588, startPoint y: 211, endPoint x: 577, endPoint y: 225, distance: 17.6
click at [588, 211] on div "Kopiëer gegevens van charterdetails" at bounding box center [633, 215] width 108 height 8
type input "Sojaschroot (1720)"
type input "Raapschroot (1720)"
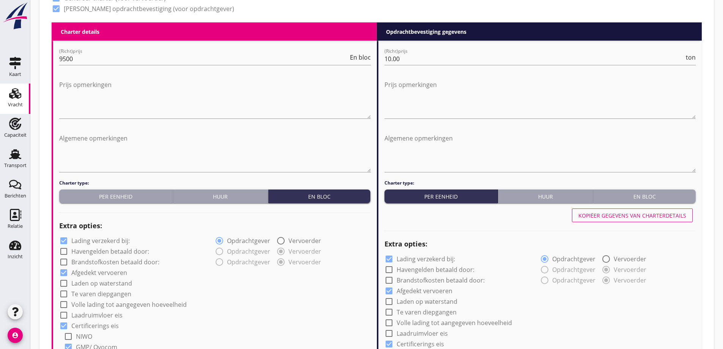
type input "a"
radio input "false"
radio input "true"
radio input "false"
radio input "true"
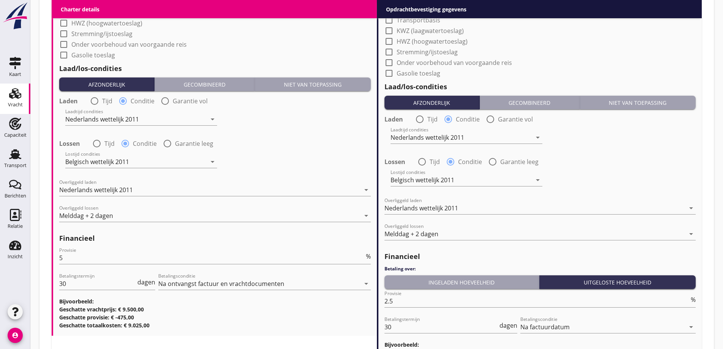
scroll to position [917, 0]
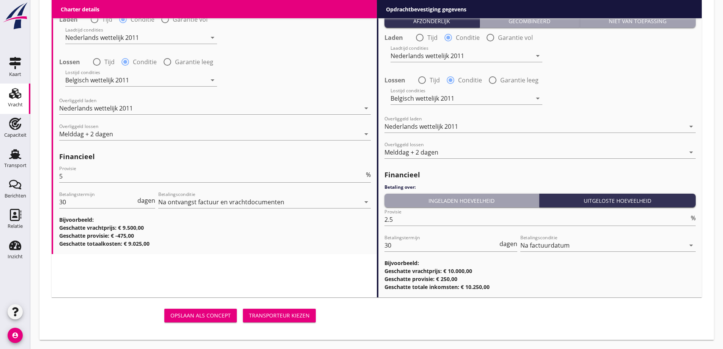
click at [295, 317] on div "Transporteur kiezen" at bounding box center [279, 315] width 61 height 8
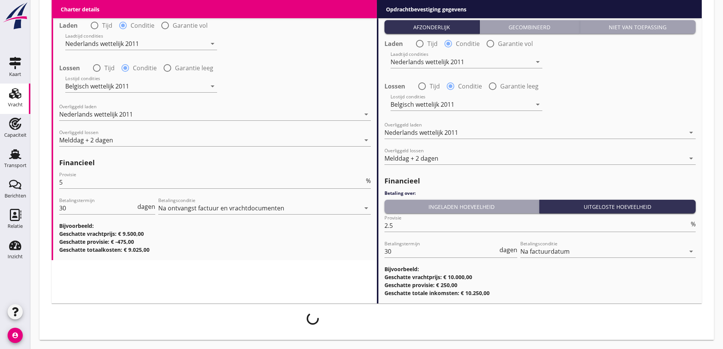
scroll to position [911, 0]
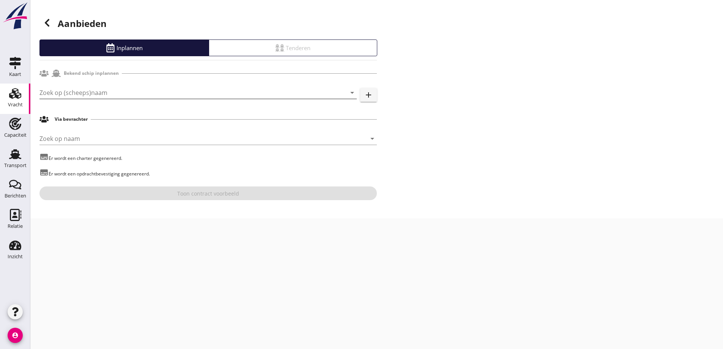
click at [132, 90] on input "Zoek op (scheeps)naam" at bounding box center [187, 93] width 296 height 12
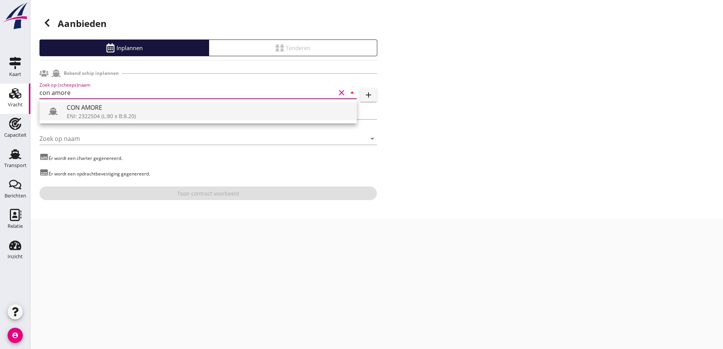
click at [134, 113] on div "ENI: 2322504 (L:80 x B:8.20)" at bounding box center [209, 116] width 284 height 8
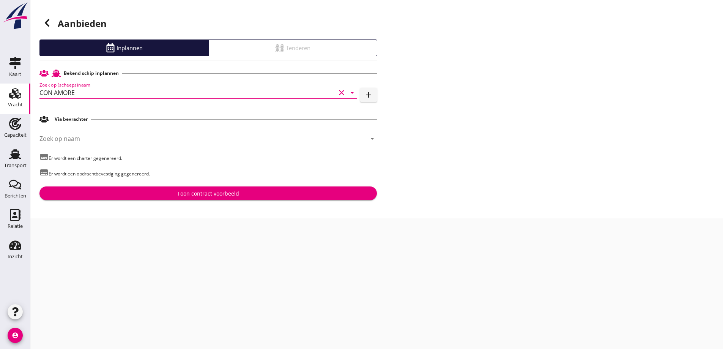
type input "CON AMORE"
click at [276, 194] on div "Toon contract voorbeeld" at bounding box center [208, 193] width 325 height 8
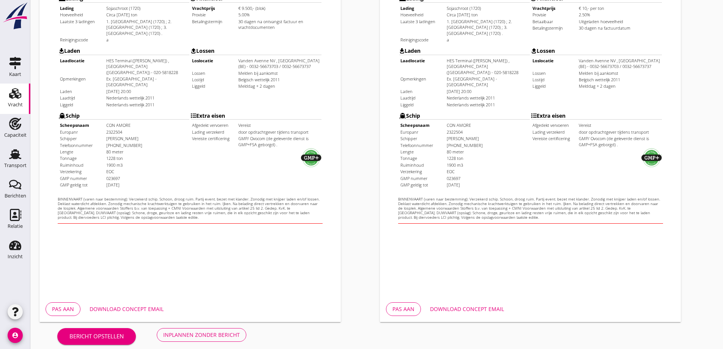
scroll to position [213, 0]
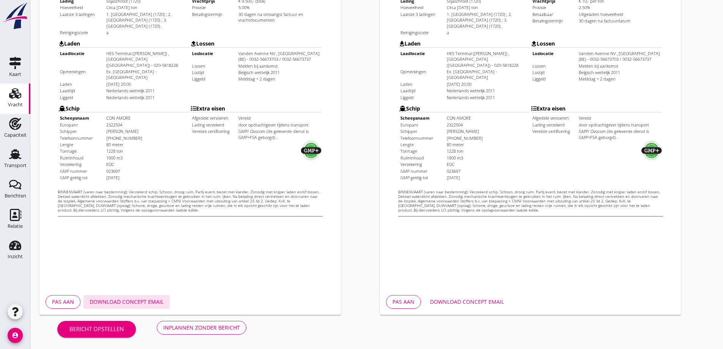
click at [120, 308] on button "Download concept email" at bounding box center [127, 302] width 86 height 14
click at [466, 308] on button "Download concept email" at bounding box center [467, 302] width 86 height 14
drag, startPoint x: 466, startPoint y: 308, endPoint x: 445, endPoint y: 304, distance: 20.8
click at [445, 304] on div "Download concept email" at bounding box center [467, 302] width 74 height 8
click at [216, 329] on div "Inplannen zonder bericht" at bounding box center [201, 327] width 77 height 8
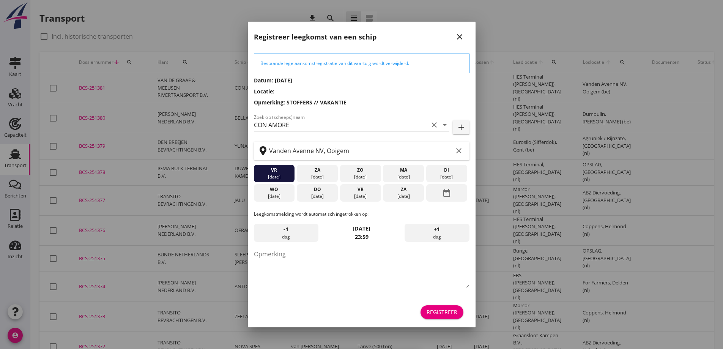
click at [284, 266] on textarea "Opmerking" at bounding box center [362, 268] width 216 height 40
type textarea "STOFFERS"
click at [321, 193] on div "[DATE]" at bounding box center [317, 196] width 37 height 7
click at [440, 309] on div "Registreer" at bounding box center [442, 312] width 31 height 8
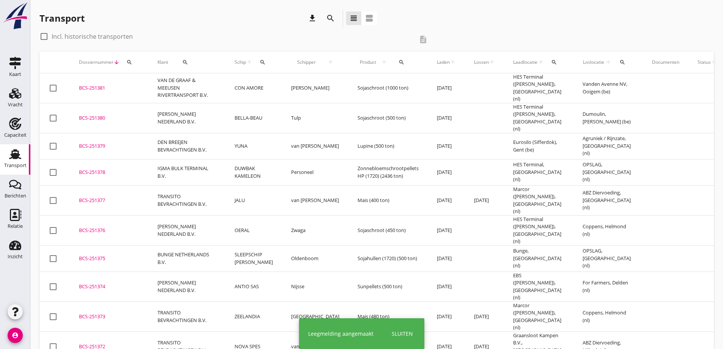
click at [87, 88] on div "BCS-251381" at bounding box center [109, 88] width 60 height 8
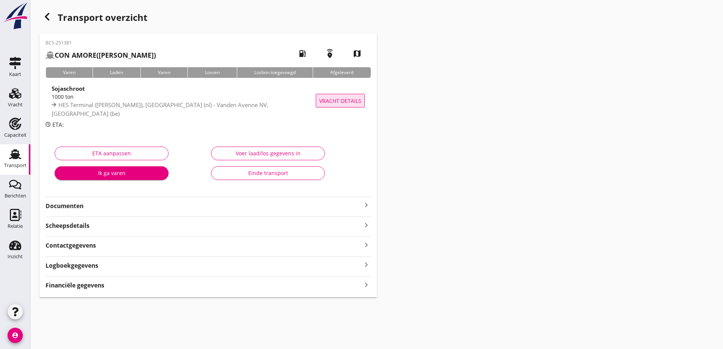
click at [360, 101] on span "Vracht details" at bounding box center [340, 101] width 42 height 8
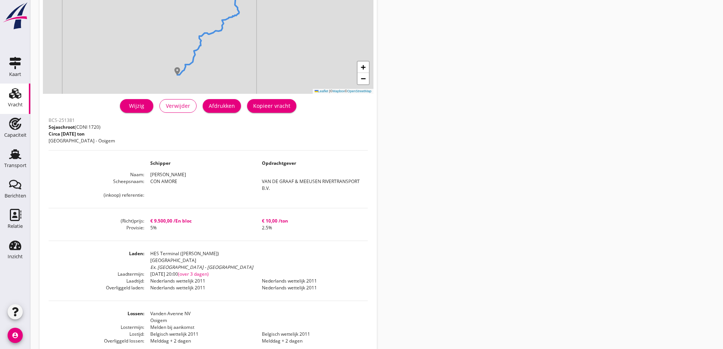
scroll to position [38, 0]
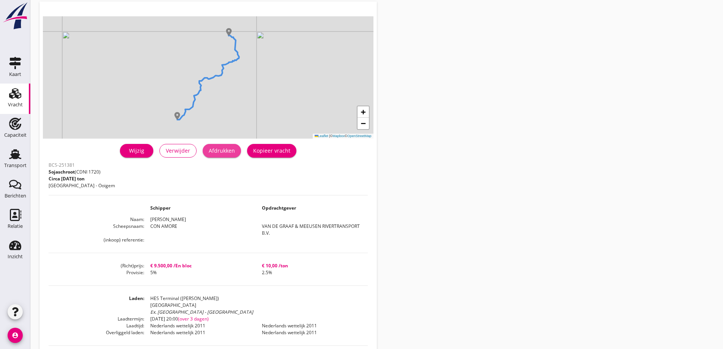
click at [227, 151] on div "Afdrukken" at bounding box center [222, 151] width 26 height 8
click at [132, 151] on div "Wijzig" at bounding box center [136, 151] width 21 height 8
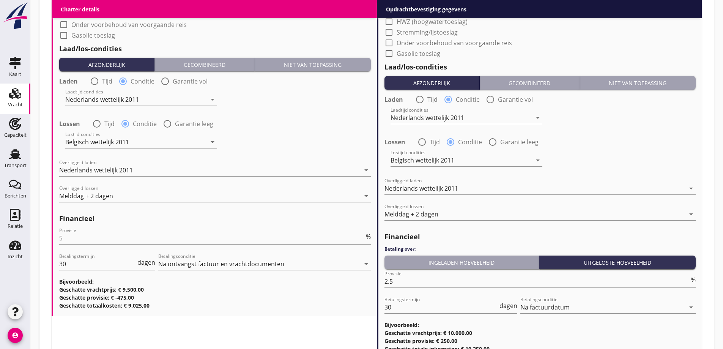
scroll to position [835, 0]
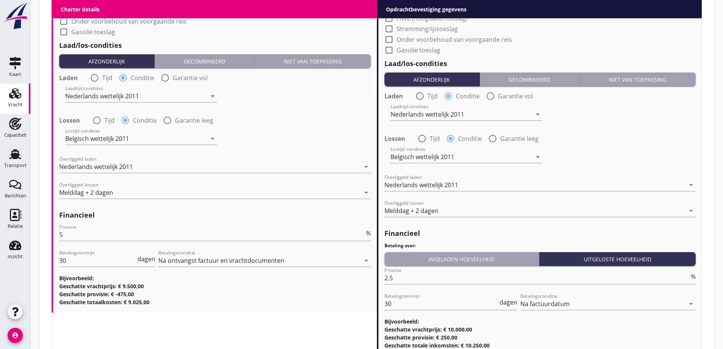
click at [103, 118] on div at bounding box center [96, 120] width 13 height 13
click at [140, 117] on label "Conditie" at bounding box center [145, 121] width 24 height 8
radio input "false"
radio input "true"
click at [152, 140] on div "Belgisch wettelijk 2011" at bounding box center [135, 139] width 141 height 12
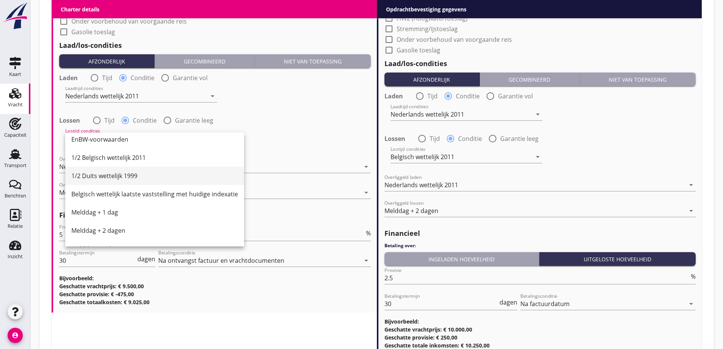
scroll to position [228, 0]
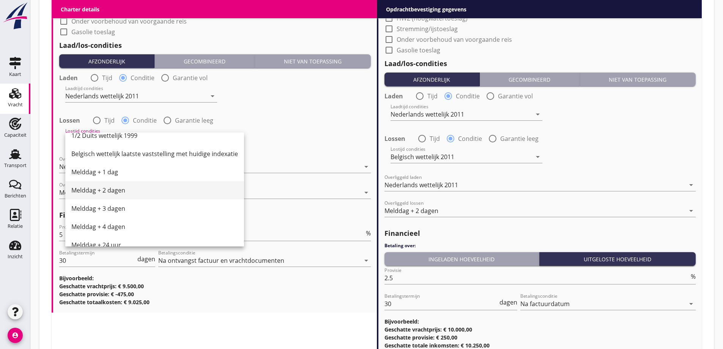
click at [125, 192] on div "Melddag + 2 dagen" at bounding box center [154, 190] width 167 height 9
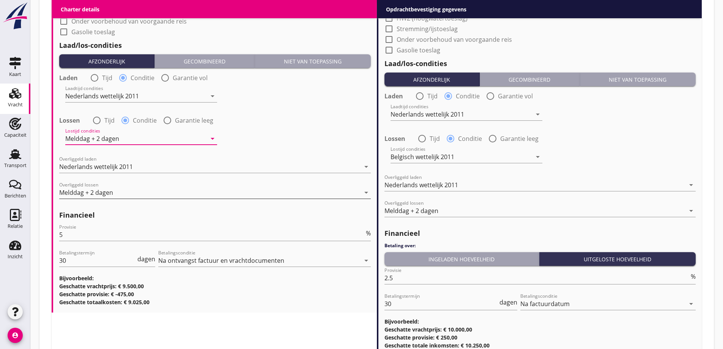
click at [124, 195] on div "Melddag + 2 dagen" at bounding box center [209, 192] width 301 height 12
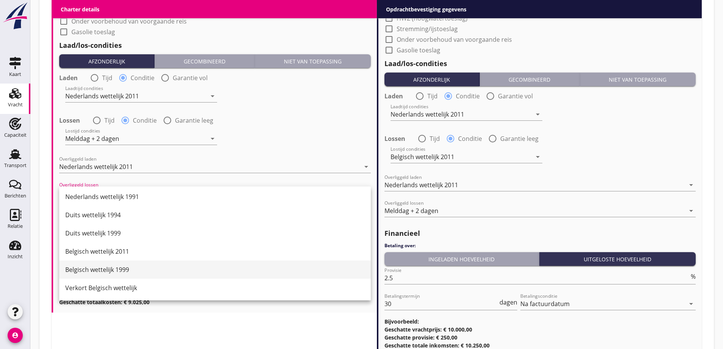
scroll to position [38, 0]
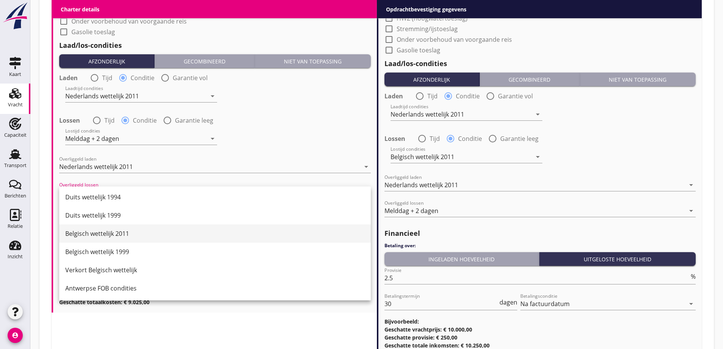
click at [121, 240] on div "Belgisch wettelijk 2011" at bounding box center [215, 233] width 300 height 18
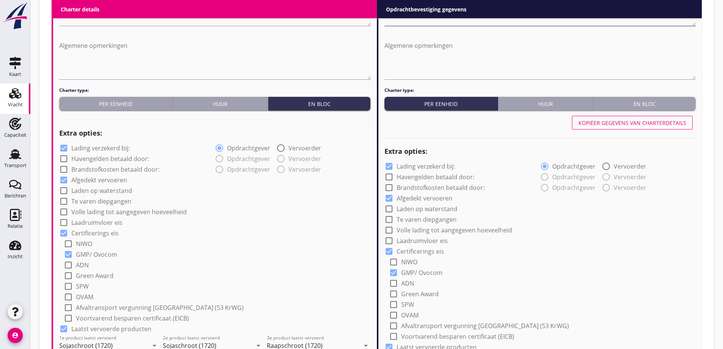
scroll to position [362, 0]
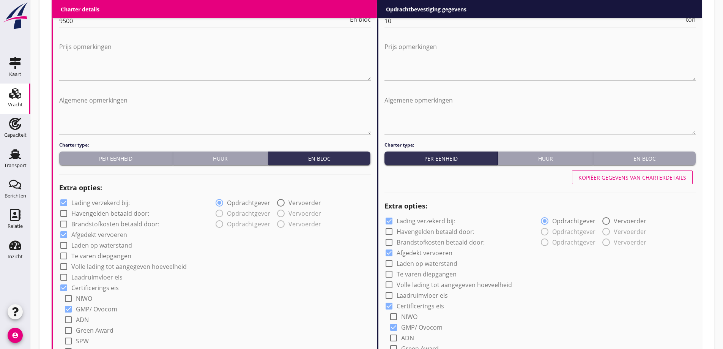
click at [666, 173] on button "Kopiëer gegevens van charterdetails" at bounding box center [632, 177] width 121 height 14
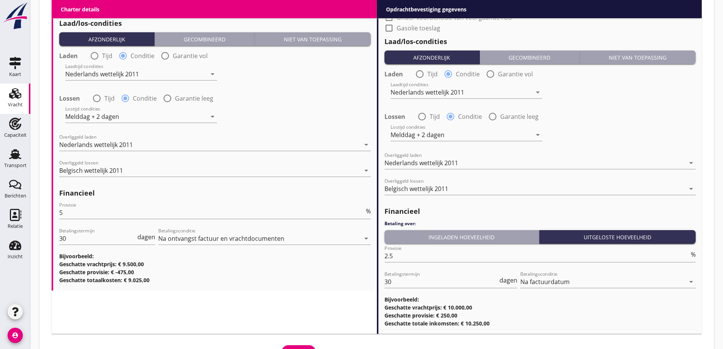
scroll to position [894, 0]
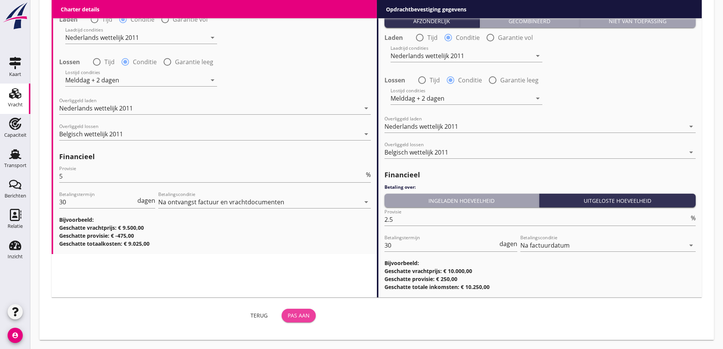
click at [289, 316] on div "Pas aan" at bounding box center [299, 315] width 22 height 8
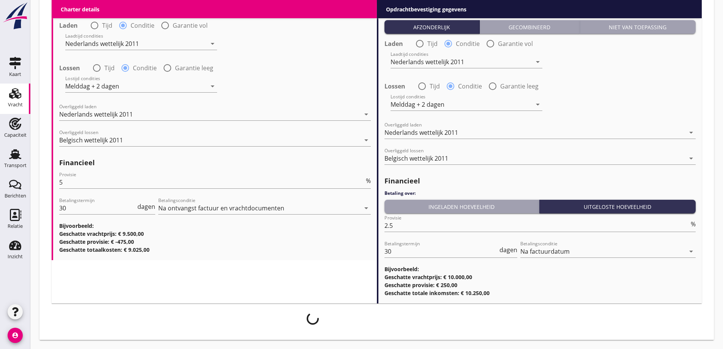
scroll to position [888, 0]
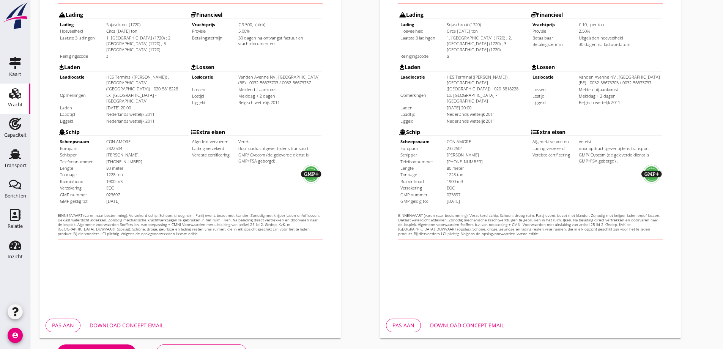
scroll to position [213, 0]
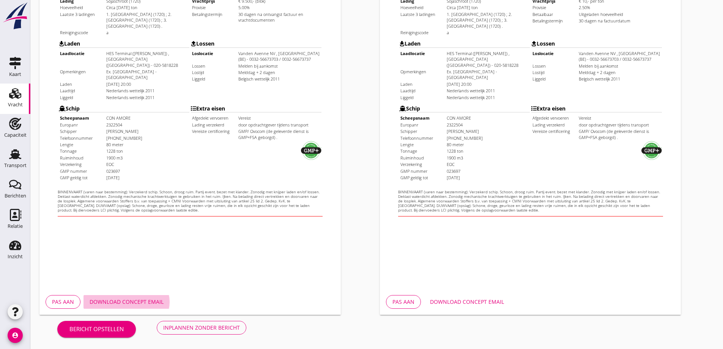
click at [167, 300] on button "Download concept email" at bounding box center [127, 302] width 86 height 14
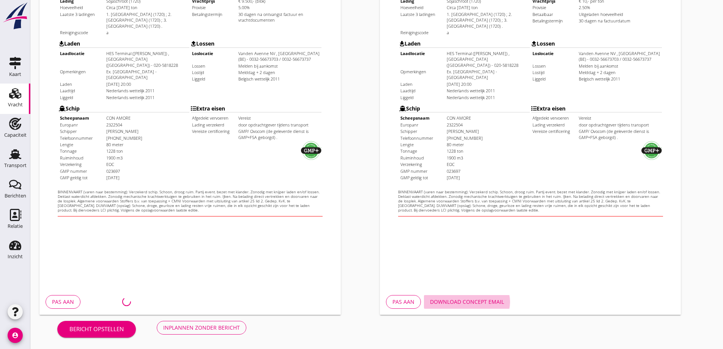
click at [476, 303] on div "Download concept email" at bounding box center [467, 302] width 74 height 8
click at [476, 309] on div "Pas aan Download concept email" at bounding box center [530, 302] width 301 height 26
click at [471, 300] on div "Download concept email" at bounding box center [467, 302] width 74 height 8
click at [220, 326] on div "Inplannen zonder bericht" at bounding box center [201, 327] width 77 height 8
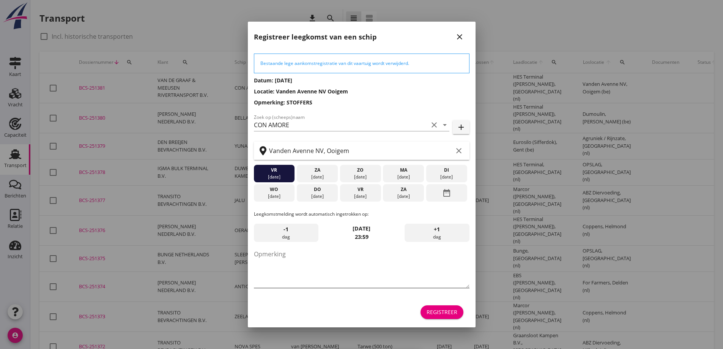
click at [288, 256] on textarea "Opmerking" at bounding box center [362, 268] width 216 height 40
type textarea "STOFFERS"
click at [314, 196] on div "[DATE]" at bounding box center [317, 196] width 37 height 7
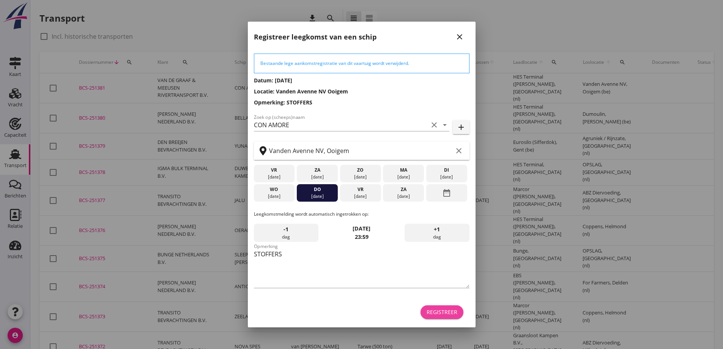
click at [445, 315] on div "Registreer" at bounding box center [442, 312] width 31 height 8
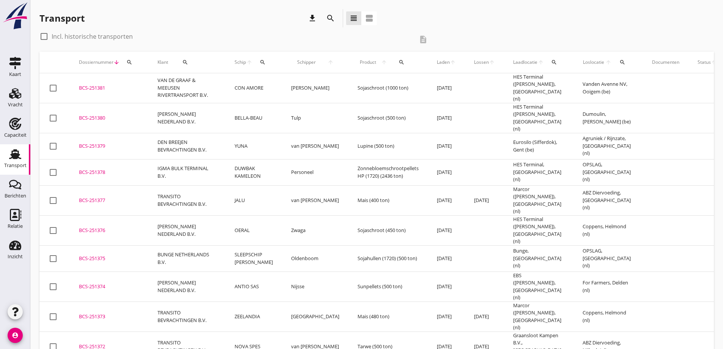
click at [93, 88] on div "BCS-251381" at bounding box center [109, 88] width 60 height 8
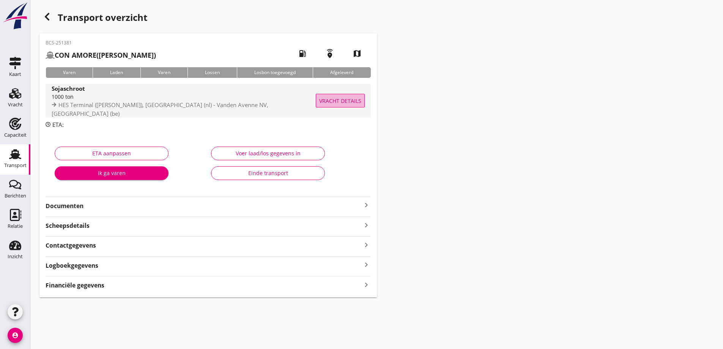
click at [338, 99] on span "Vracht details" at bounding box center [340, 101] width 42 height 8
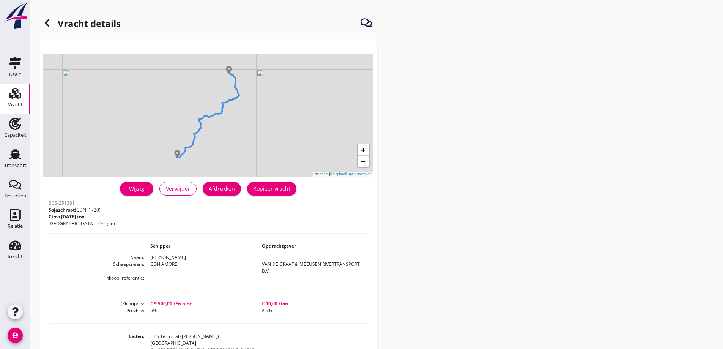
click at [230, 186] on div "Afdrukken" at bounding box center [222, 189] width 26 height 8
click at [57, 27] on h1 "Vracht details" at bounding box center [79, 24] width 81 height 18
click at [52, 24] on div at bounding box center [46, 22] width 15 height 15
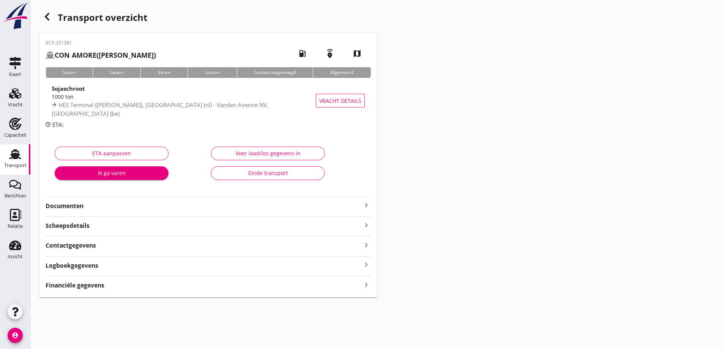
click at [109, 290] on div "Financiële gegevens keyboard_arrow_right" at bounding box center [208, 284] width 325 height 10
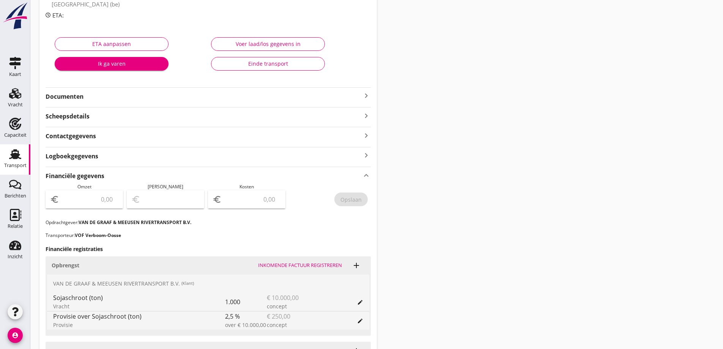
scroll to position [114, 0]
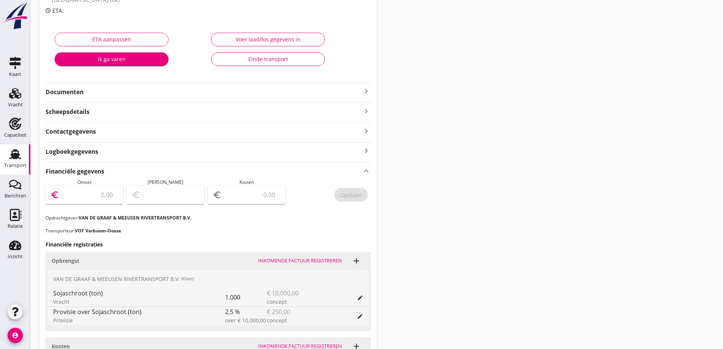
click at [95, 192] on input "number" at bounding box center [90, 195] width 58 height 12
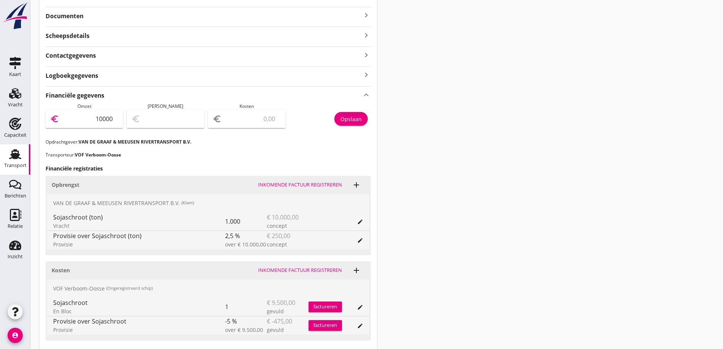
scroll to position [0, 0]
drag, startPoint x: 90, startPoint y: 116, endPoint x: 134, endPoint y: 125, distance: 45.3
click at [134, 125] on div "Omzet euro 10000 Marge euro Kosten euro Opslaan" at bounding box center [208, 121] width 325 height 36
type input "9750"
click at [260, 126] on div "euro" at bounding box center [246, 119] width 77 height 18
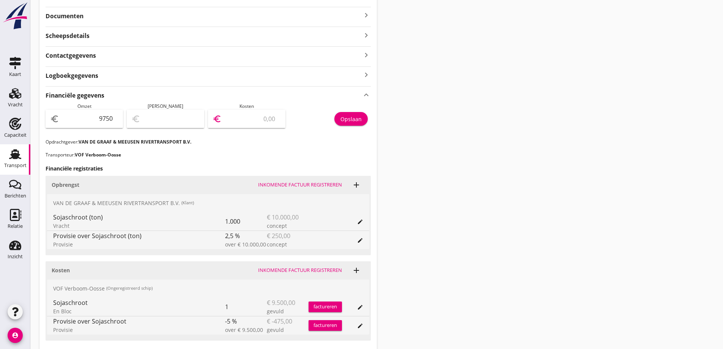
scroll to position [0, 0]
type input "9741.00"
type input "9"
type input "9660.00"
type input "90"
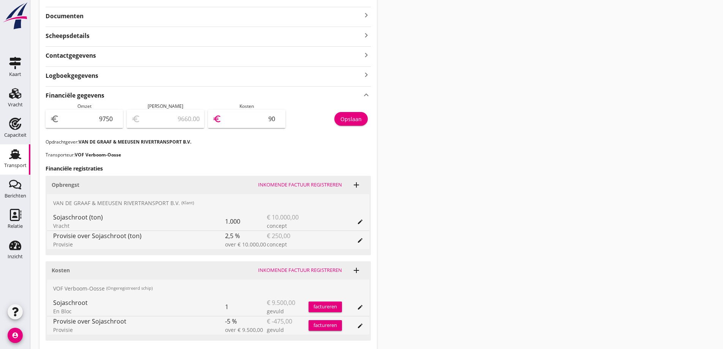
type input "8848.00"
type input "902"
type input "725.00"
type input "9025"
click at [281, 155] on p "Transporteur: VOF Verboom-Oosse" at bounding box center [208, 154] width 325 height 7
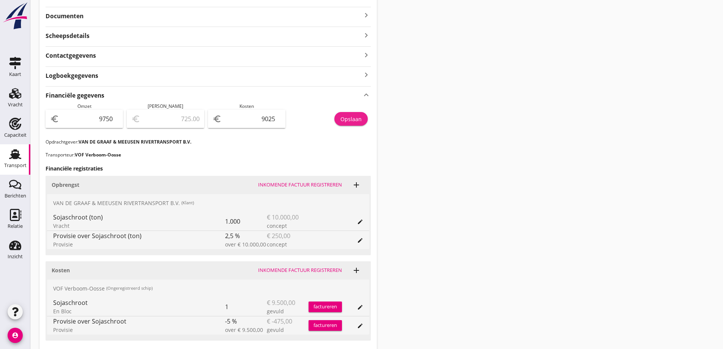
click at [356, 123] on div "Opslaan" at bounding box center [351, 119] width 21 height 8
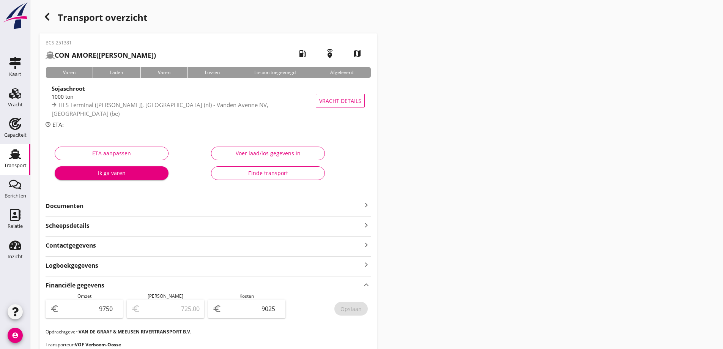
click at [47, 21] on icon "button" at bounding box center [47, 16] width 9 height 9
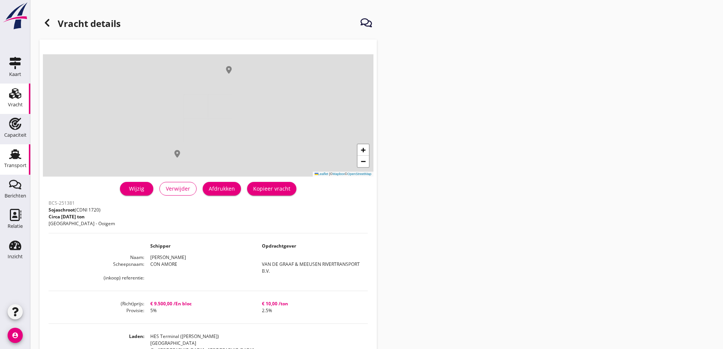
click at [10, 159] on icon "Transport" at bounding box center [15, 154] width 12 height 12
